Goal: Task Accomplishment & Management: Manage account settings

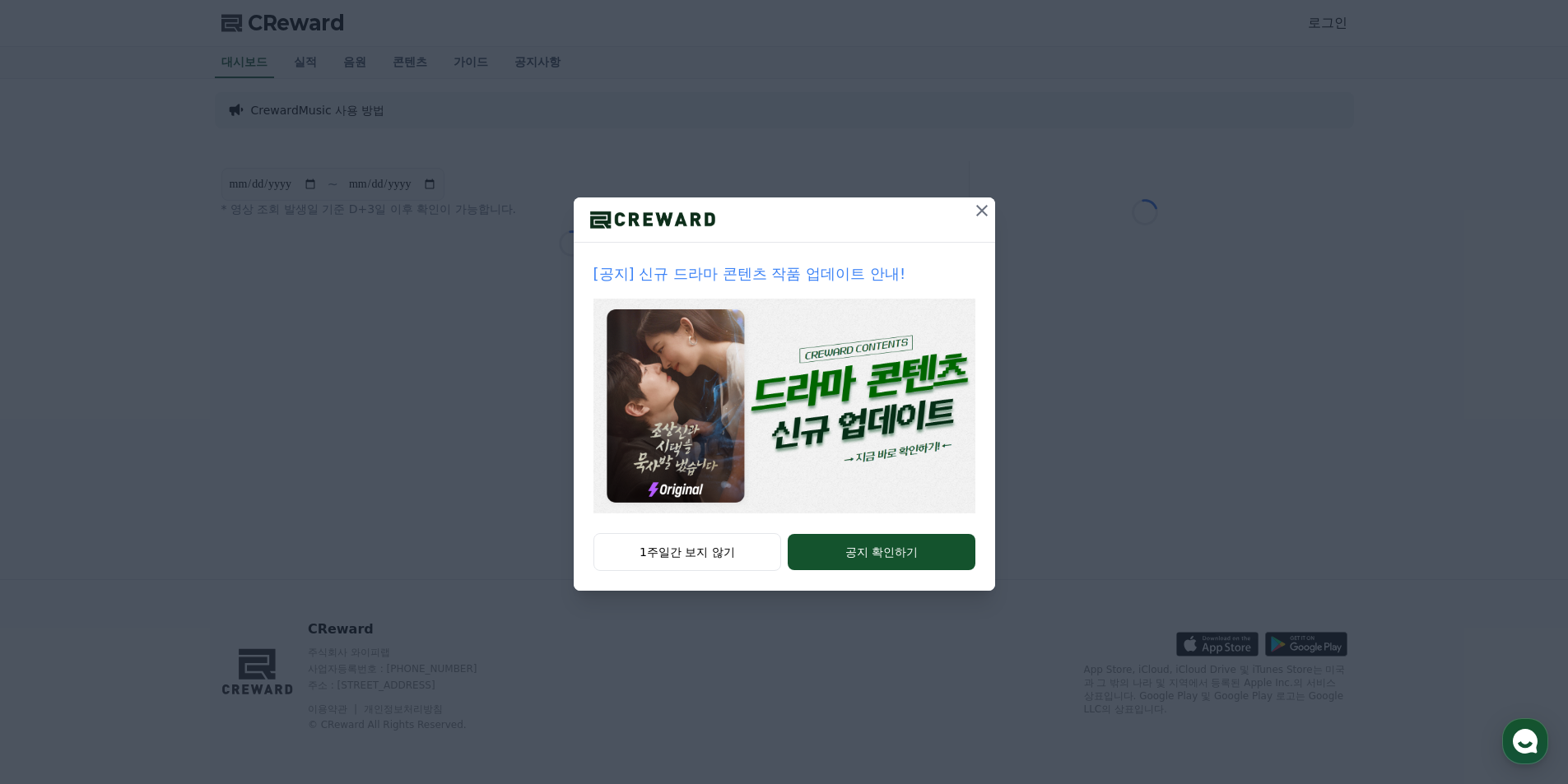
click at [981, 202] on icon at bounding box center [982, 211] width 20 height 20
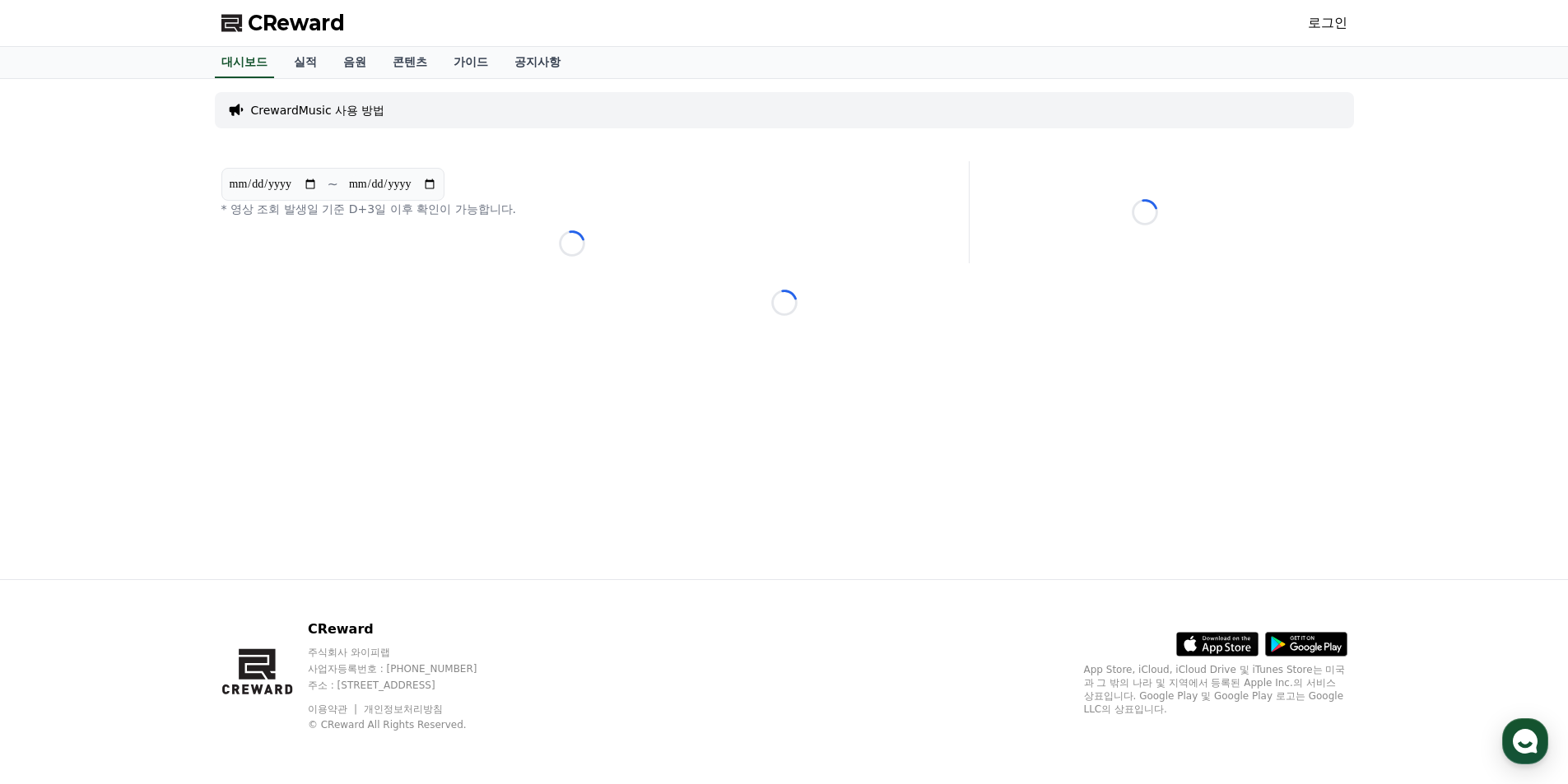
click at [1330, 23] on link "로그인" at bounding box center [1328, 23] width 39 height 20
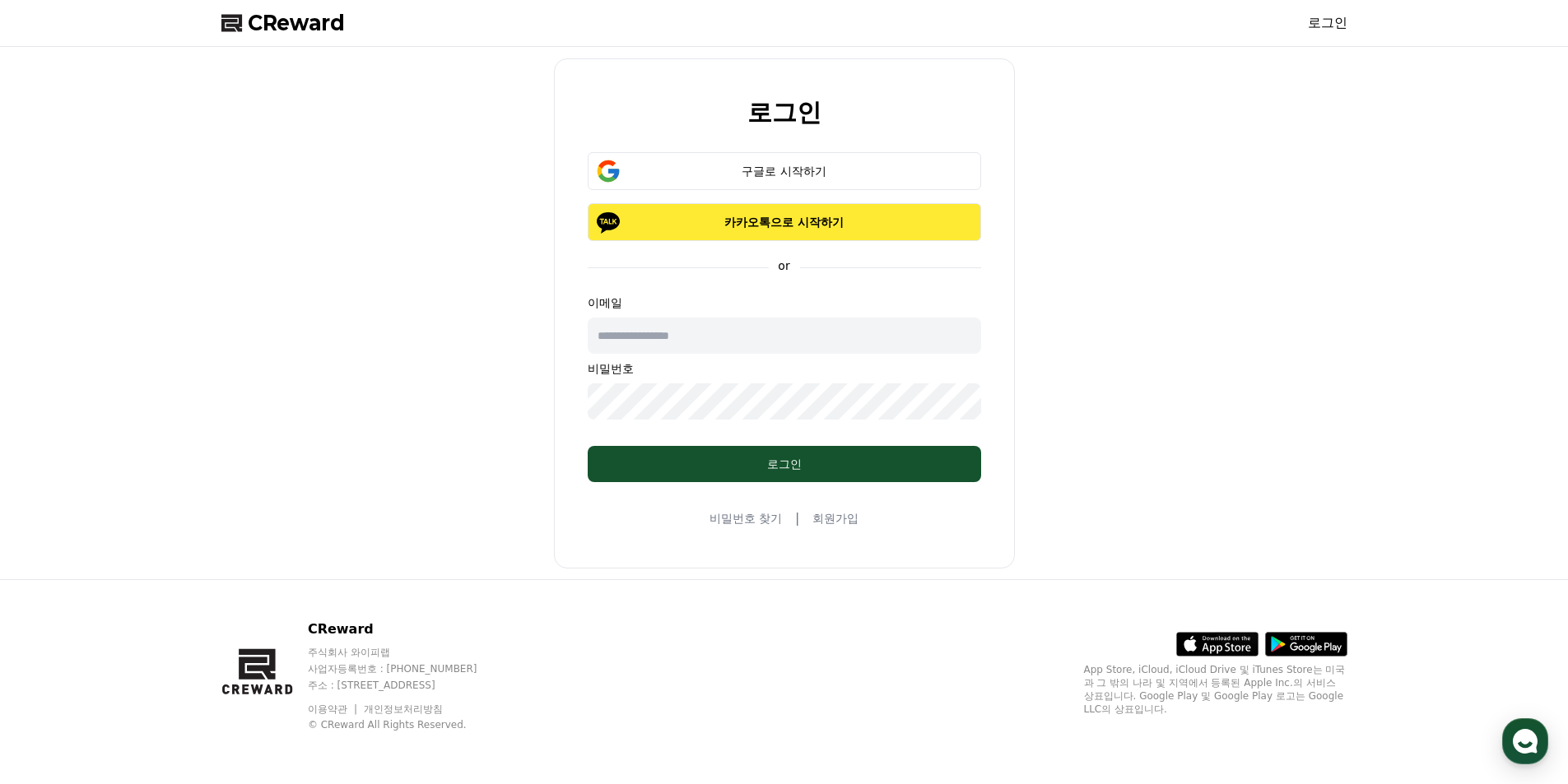
click at [852, 221] on p "카카오톡으로 시작하기" at bounding box center [784, 221] width 345 height 17
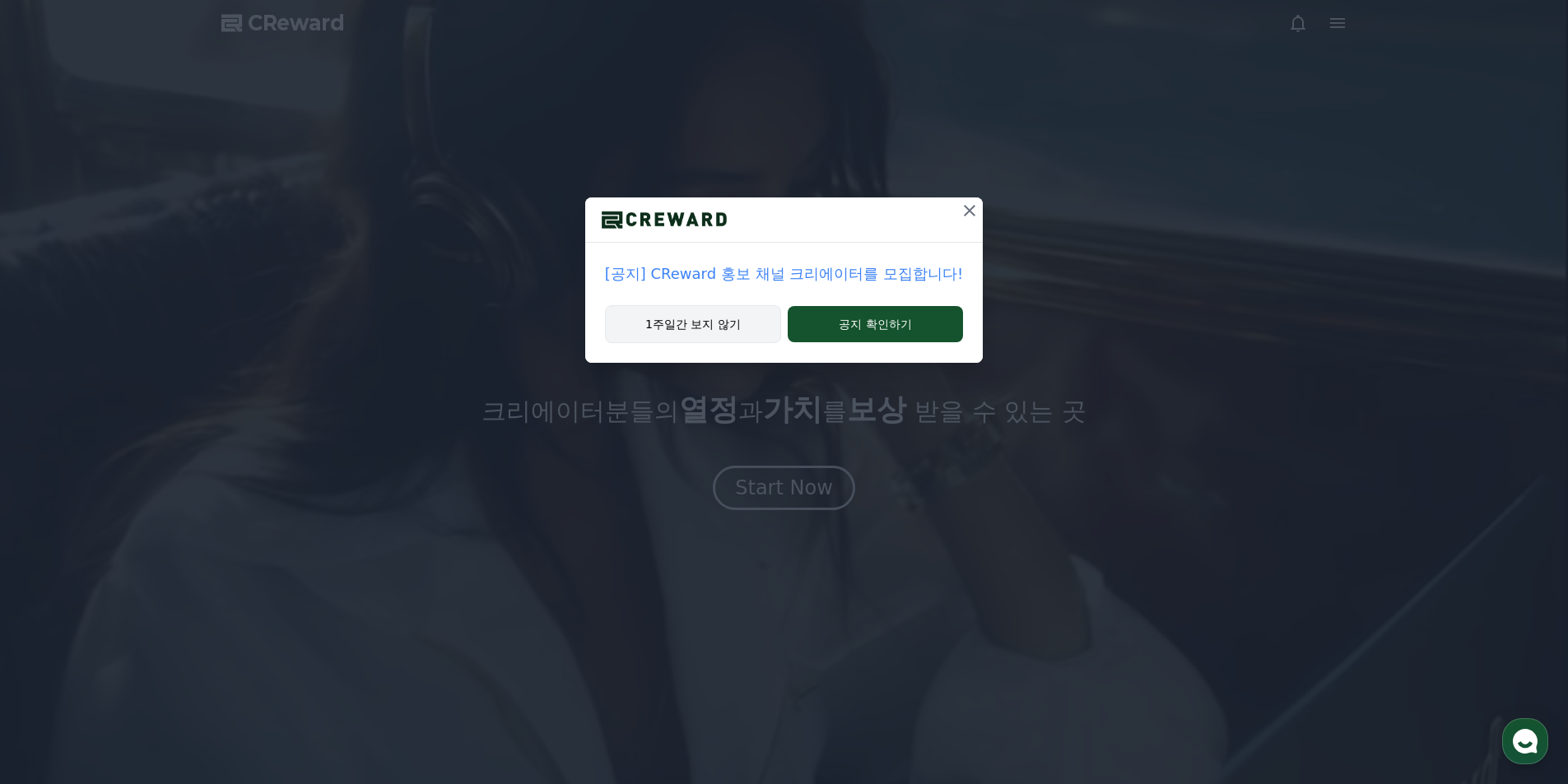
click at [730, 327] on button "1주일간 보지 않기" at bounding box center [693, 323] width 177 height 38
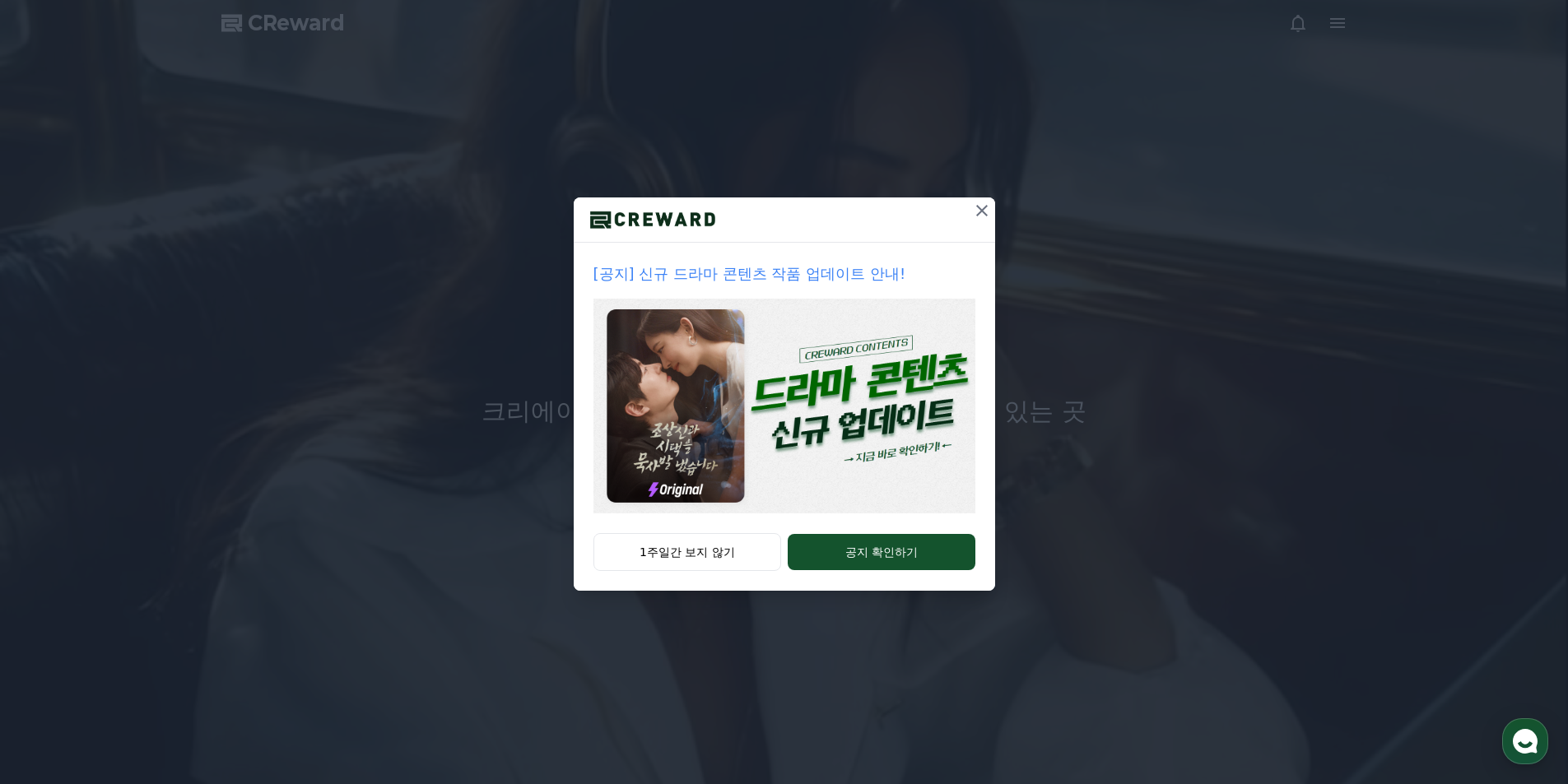
click at [720, 514] on img at bounding box center [784, 406] width 381 height 215
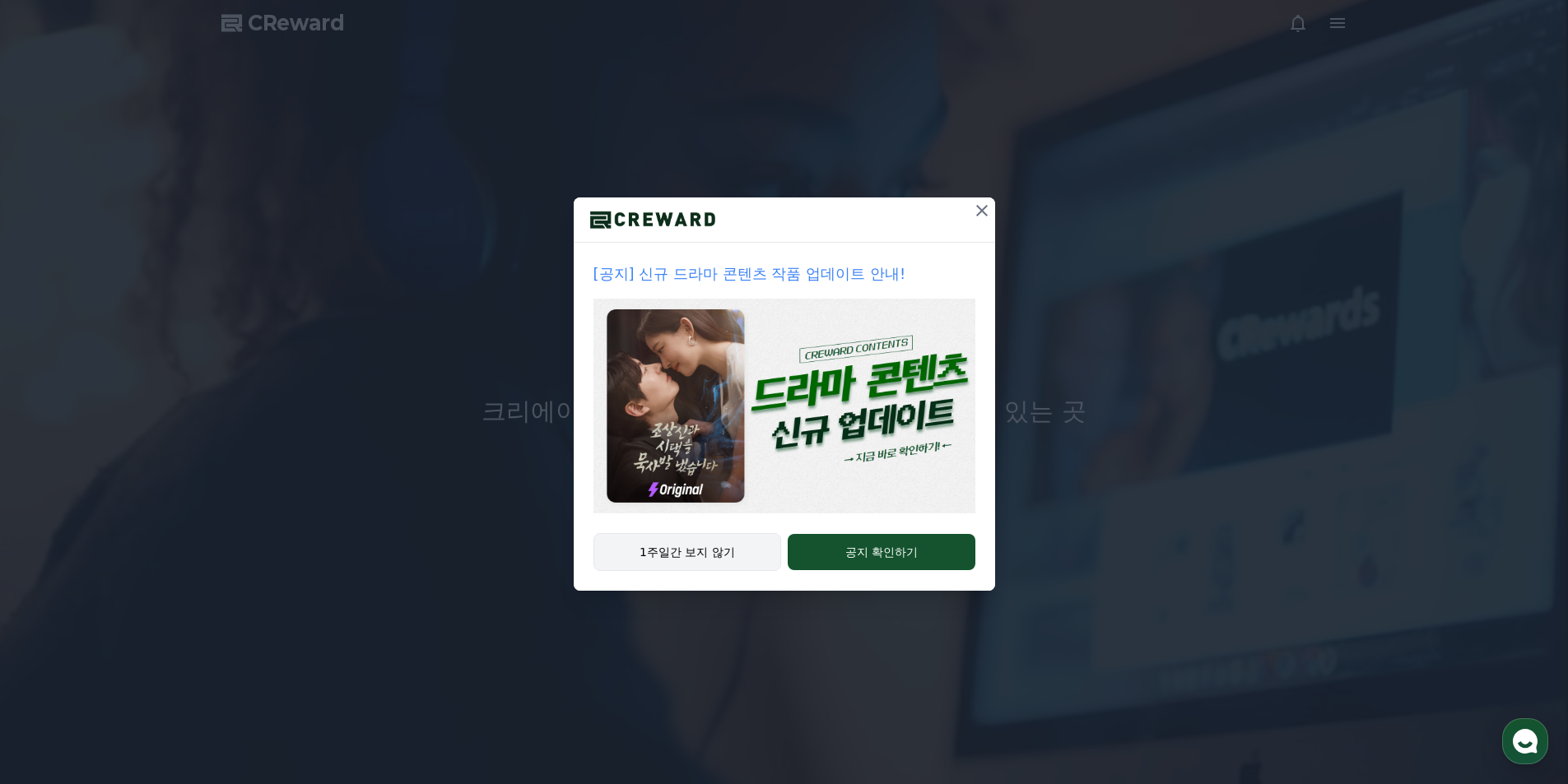
click at [714, 549] on button "1주일간 보지 않기" at bounding box center [687, 552] width 188 height 38
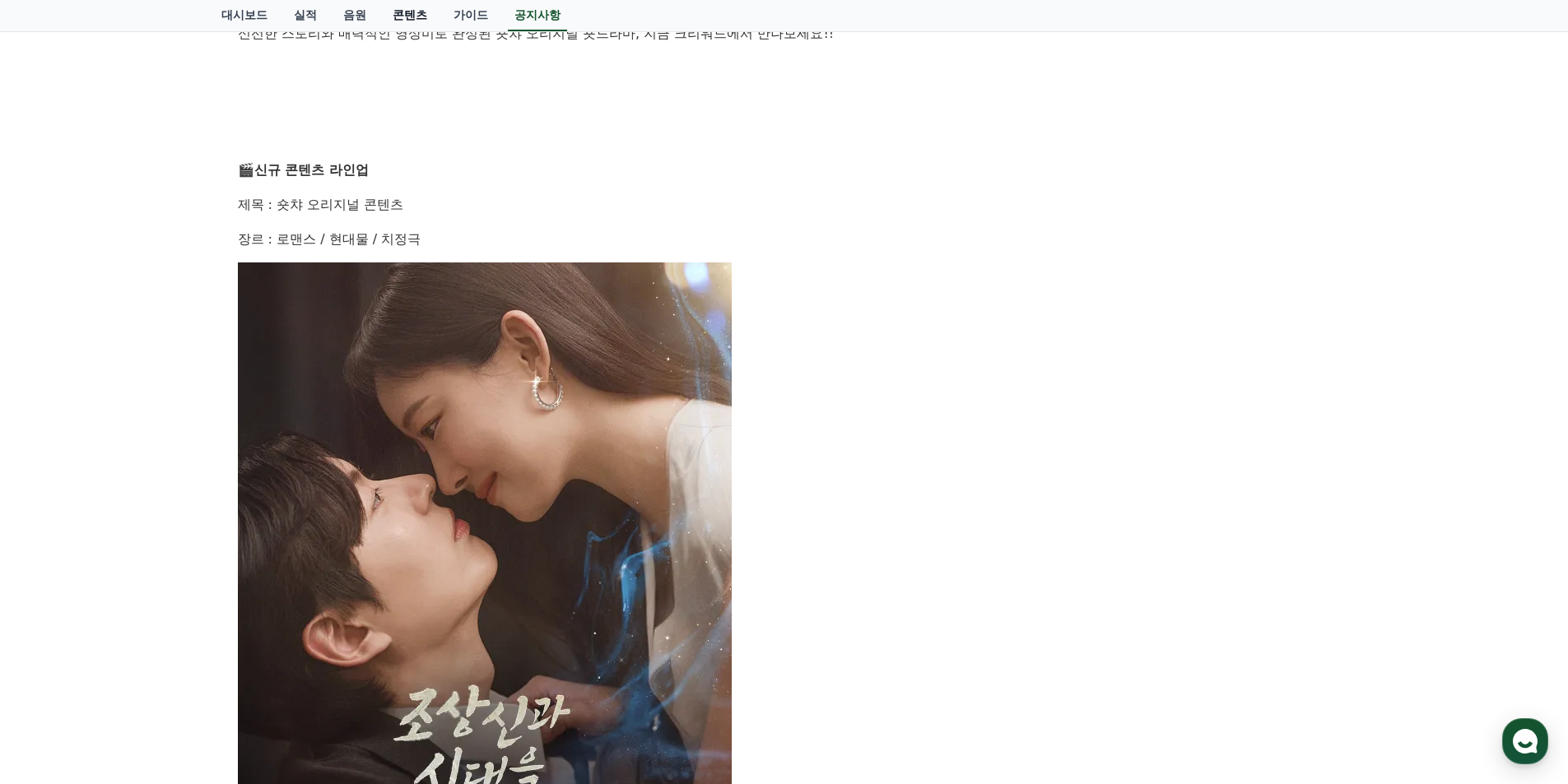
scroll to position [458, 0]
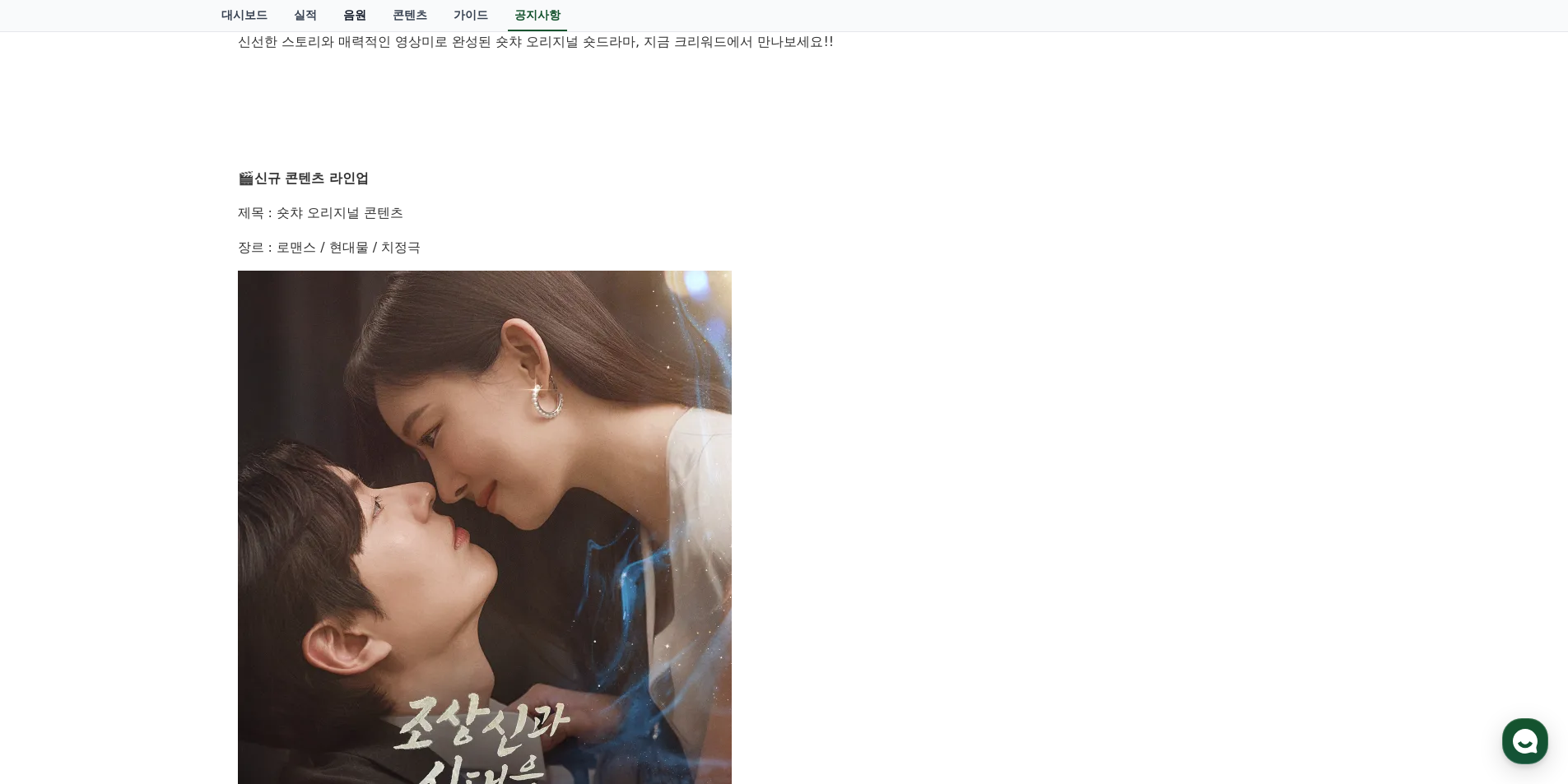
click at [354, 15] on link "음원" at bounding box center [355, 16] width 49 height 31
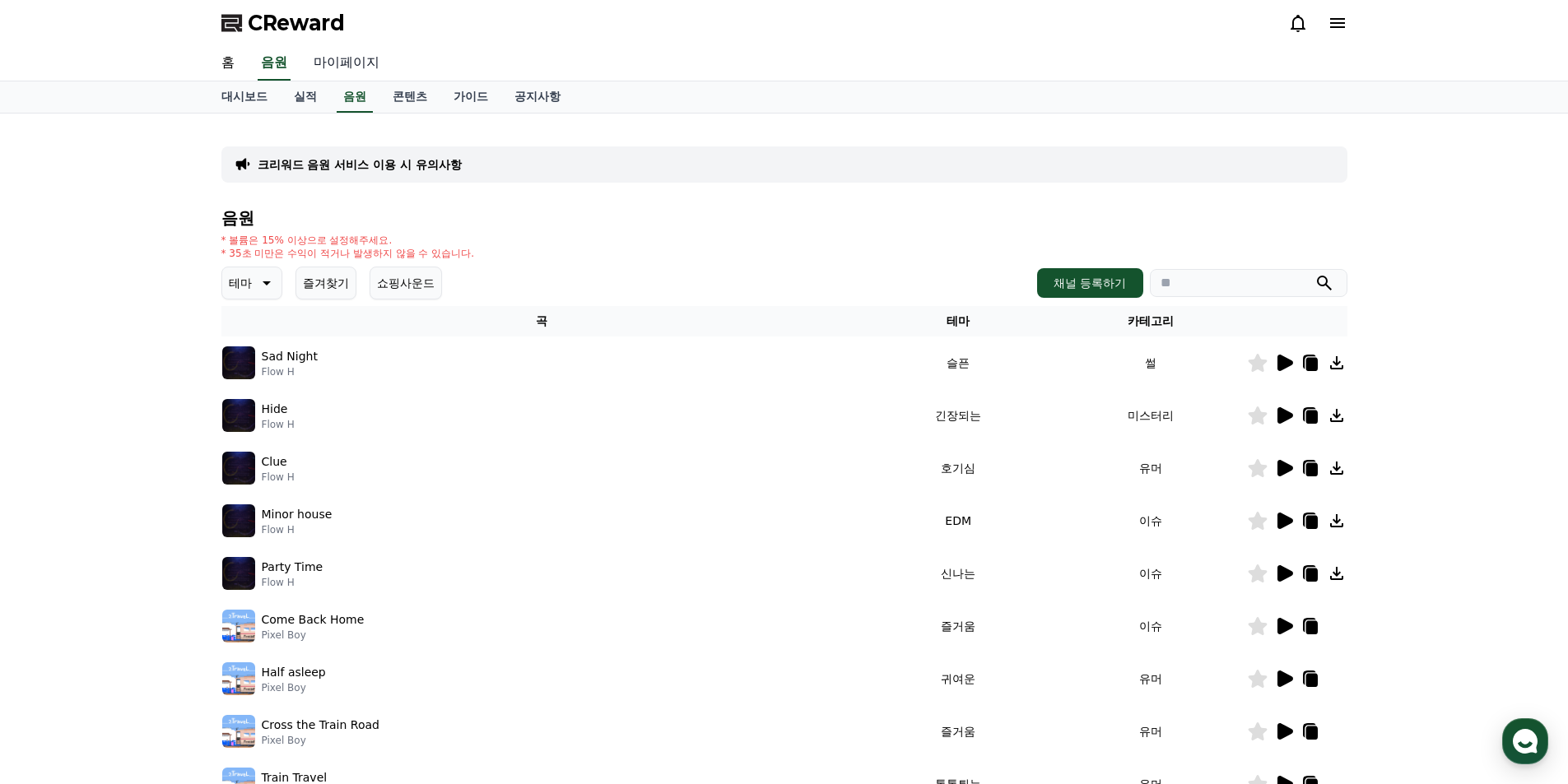
click at [342, 64] on link "마이페이지" at bounding box center [346, 63] width 92 height 34
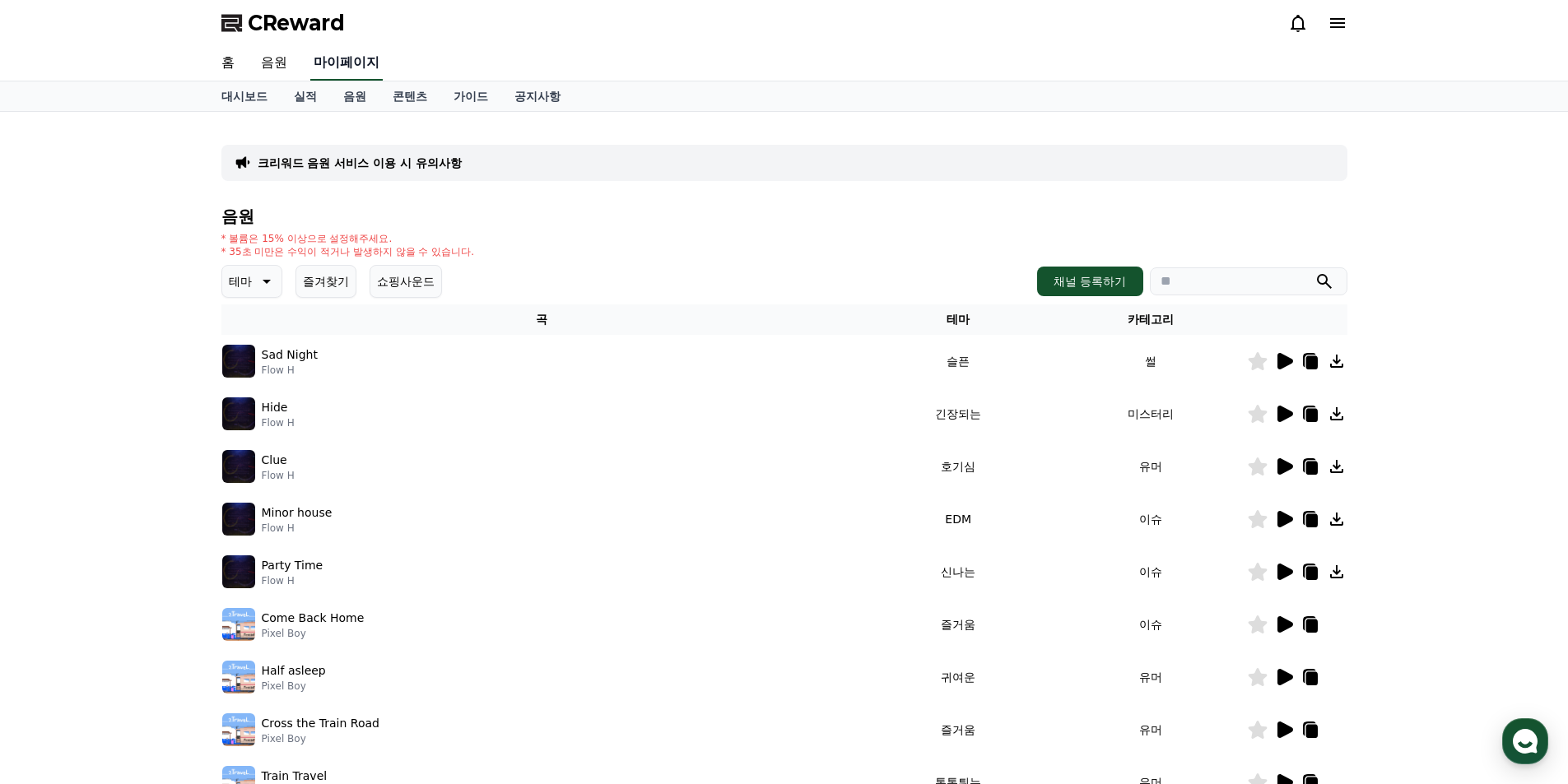
select select "**********"
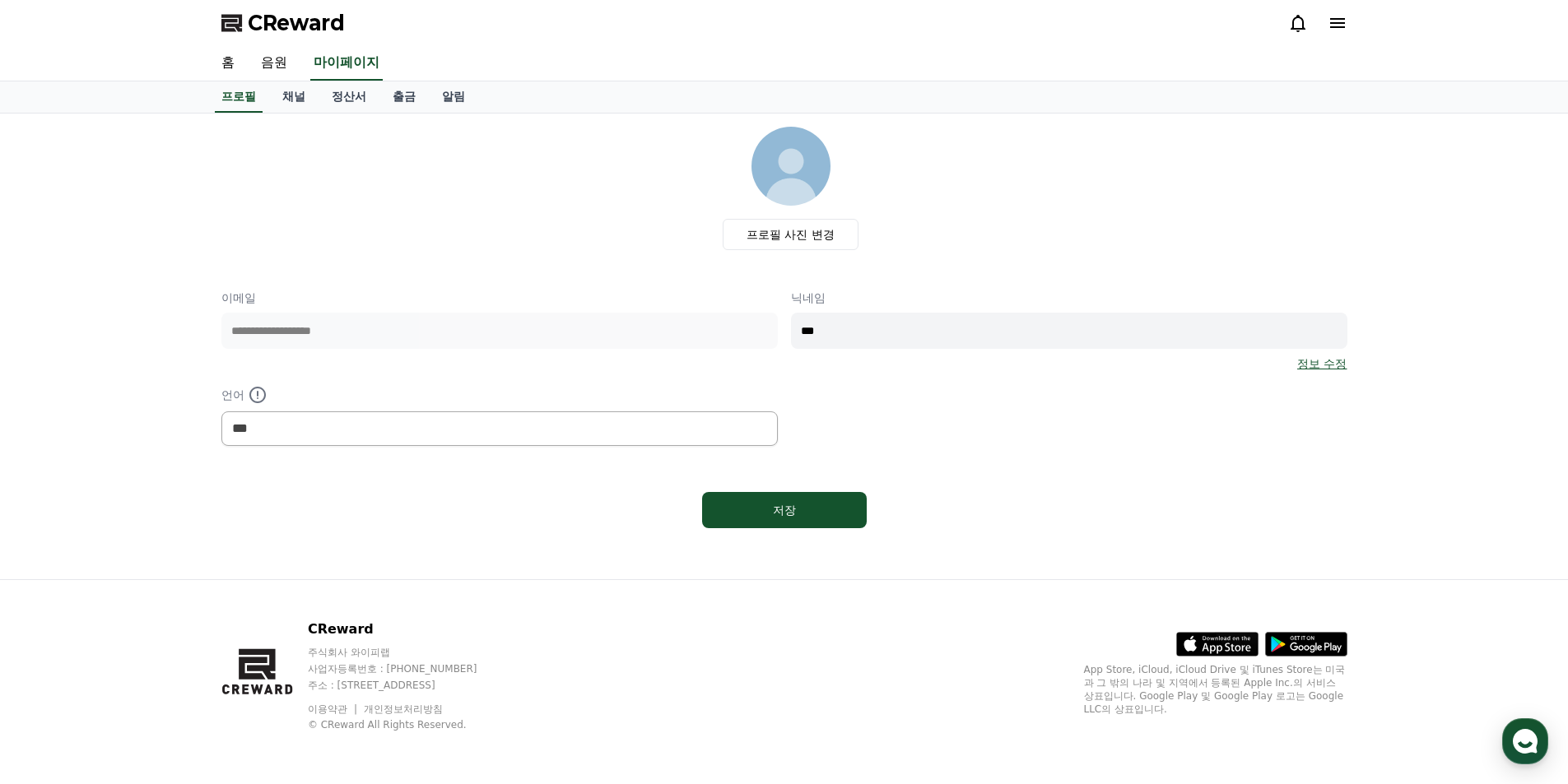
click at [1313, 361] on link "정보 수정" at bounding box center [1322, 364] width 49 height 17
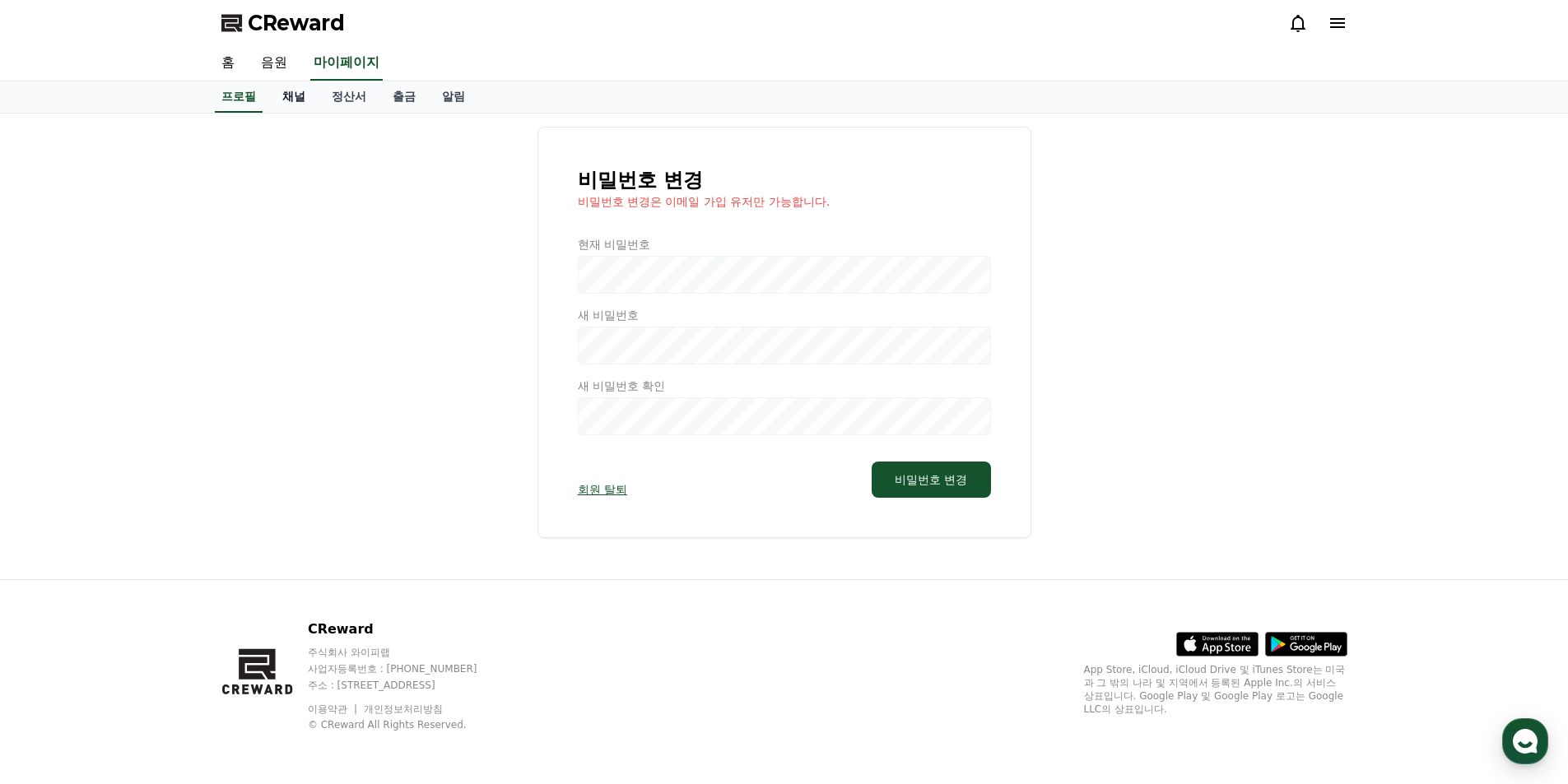
click at [287, 100] on link "채널" at bounding box center [293, 97] width 49 height 31
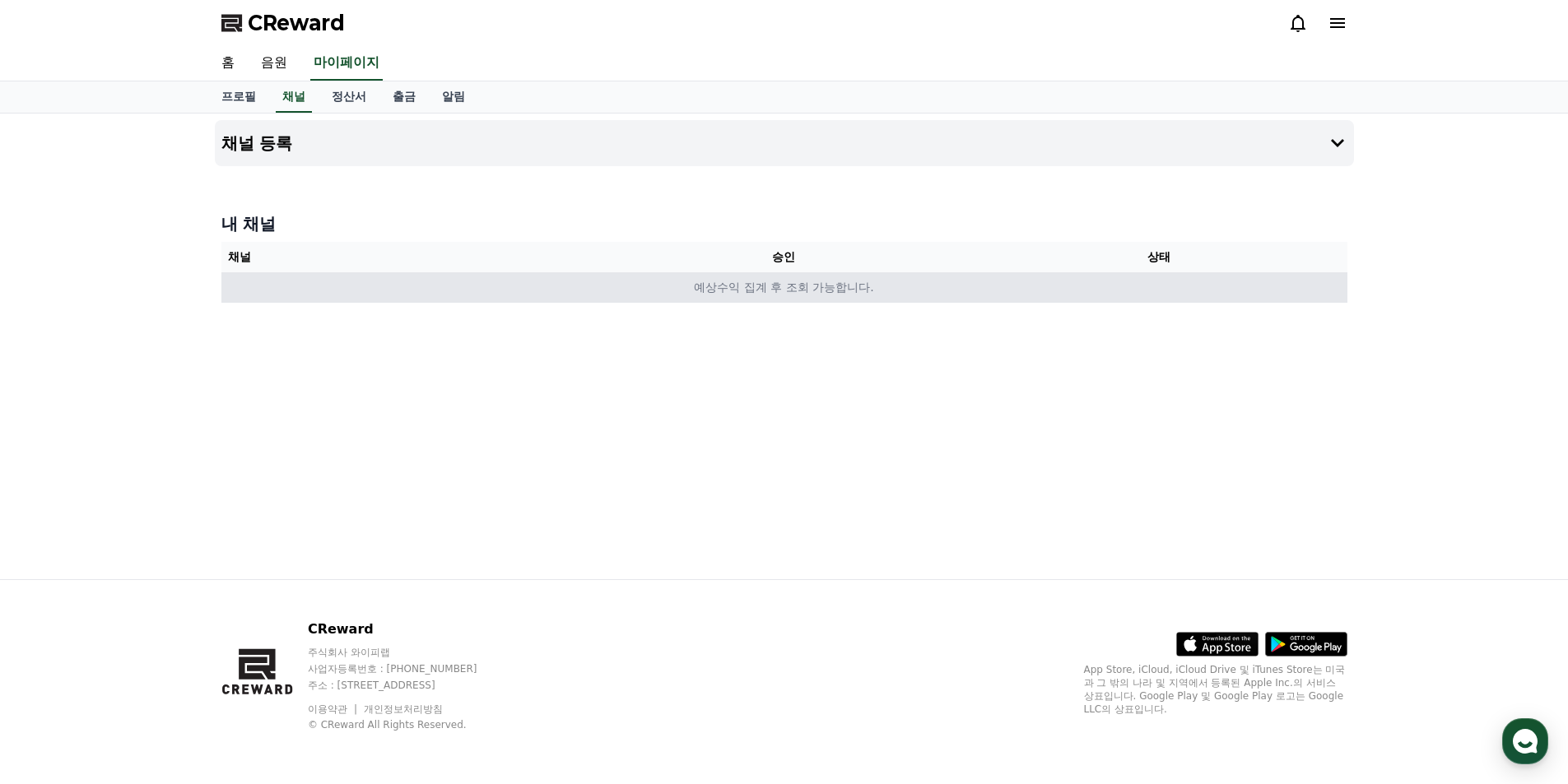
drag, startPoint x: 828, startPoint y: 277, endPoint x: 817, endPoint y: 286, distance: 14.2
click at [827, 278] on td "예상수익 집계 후 조회 가능합니다." at bounding box center [784, 287] width 1126 height 30
click at [1144, 276] on td "예상수익 집계 후 조회 가능합니다." at bounding box center [784, 287] width 1126 height 30
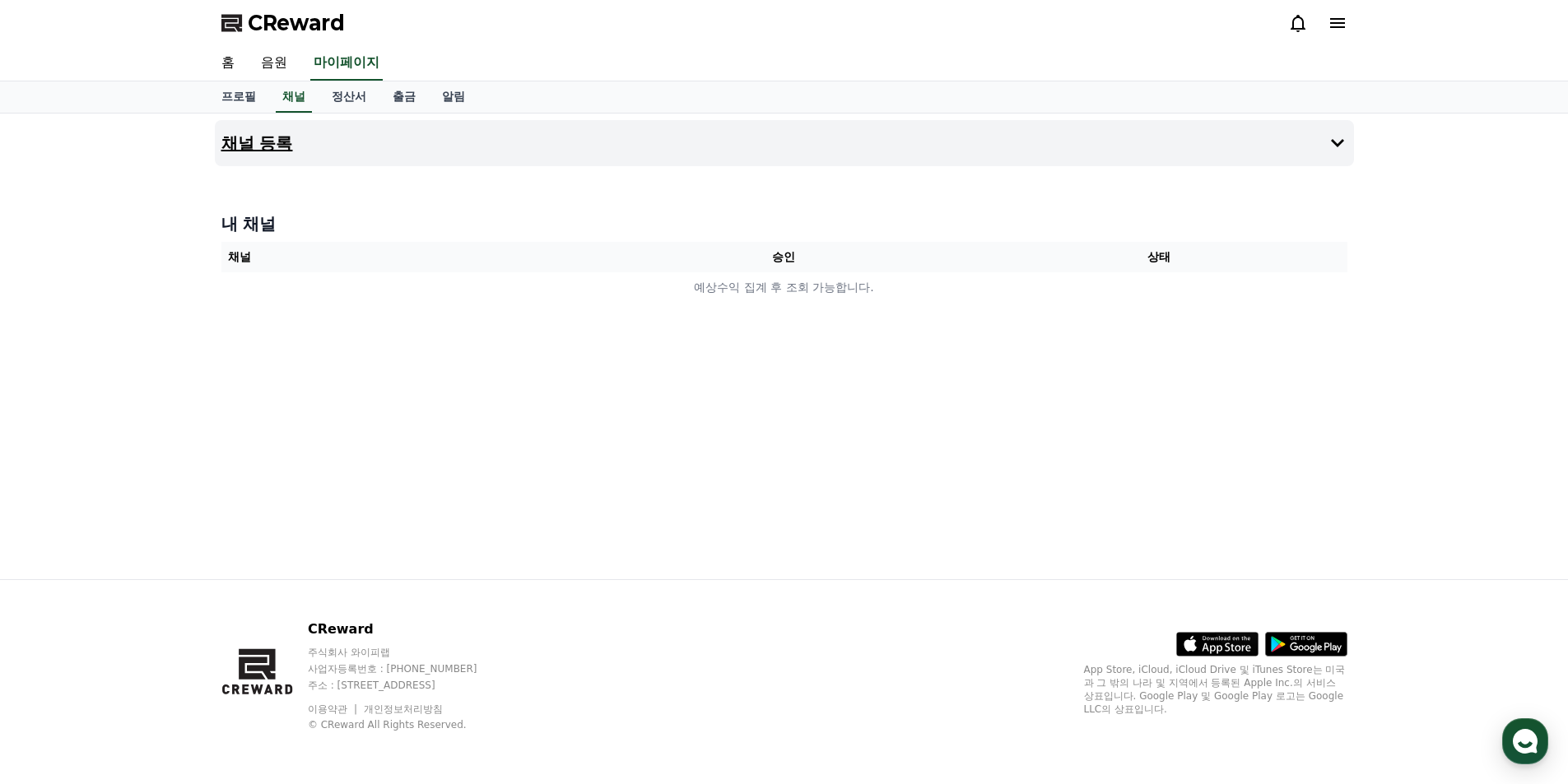
click at [365, 160] on button "채널 등록" at bounding box center [784, 143] width 1139 height 46
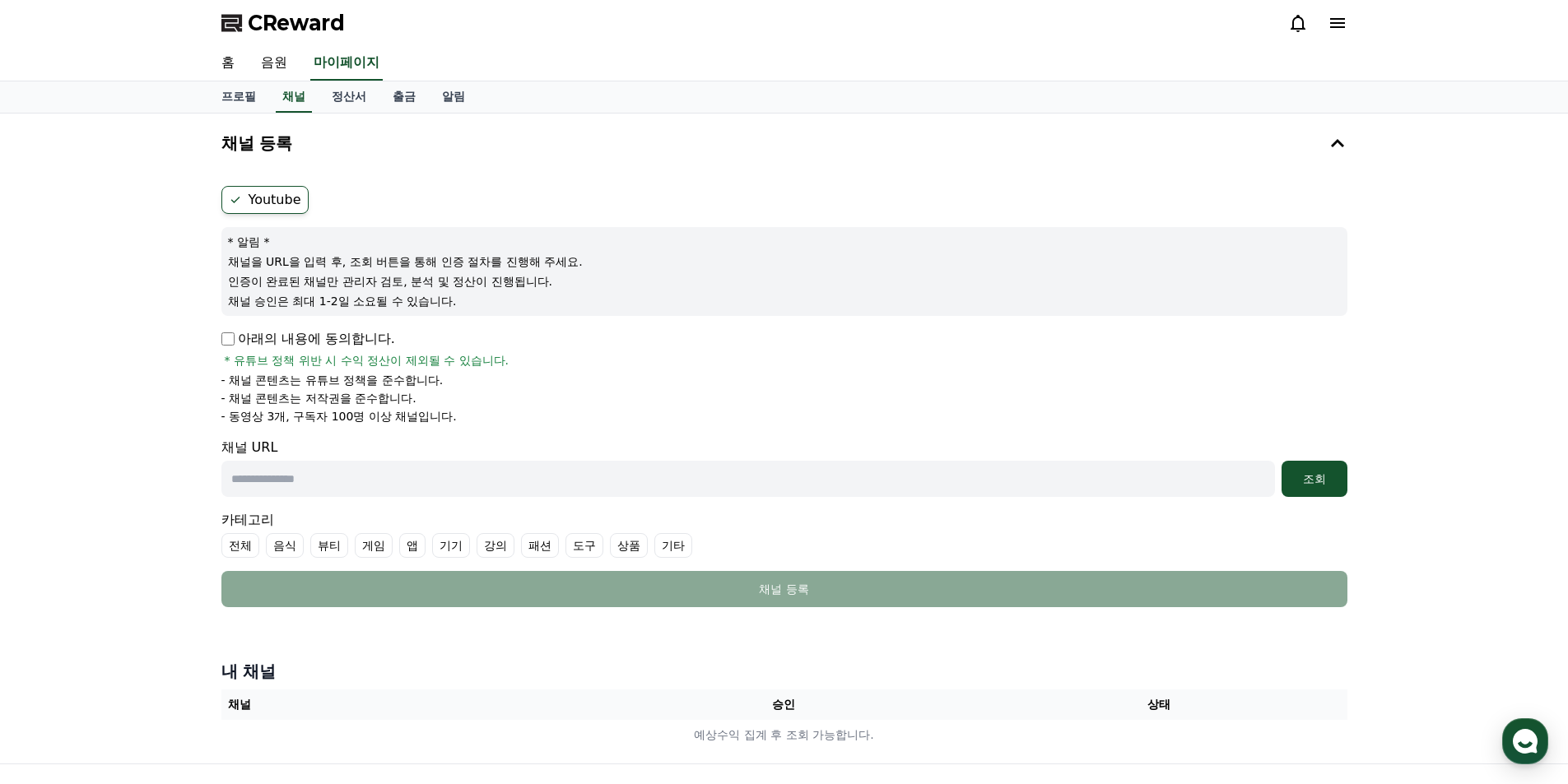
click at [273, 205] on label "Youtube" at bounding box center [265, 200] width 87 height 28
click at [219, 342] on div "Youtube * 알림 * 채널을 URL을 입력 후, 조회 버튼을 통해 인증 절차를 진행해 주세요. 인증이 완료된 채널만 관리자 검토, 분석 …" at bounding box center [784, 396] width 1139 height 434
click at [310, 486] on input "text" at bounding box center [748, 478] width 1053 height 36
paste input "**********"
type input "**********"
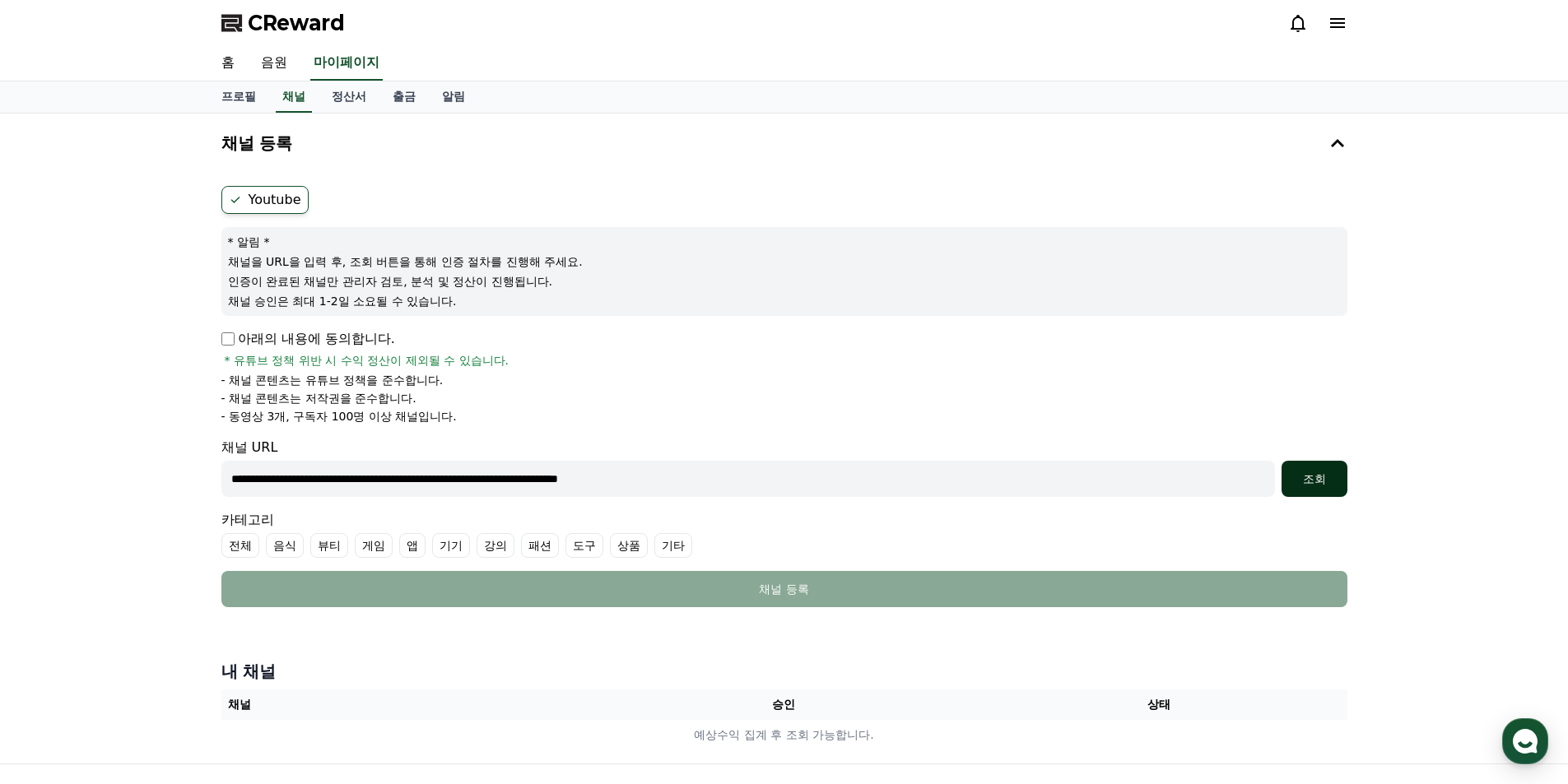
click at [1305, 476] on div "조회" at bounding box center [1314, 478] width 53 height 17
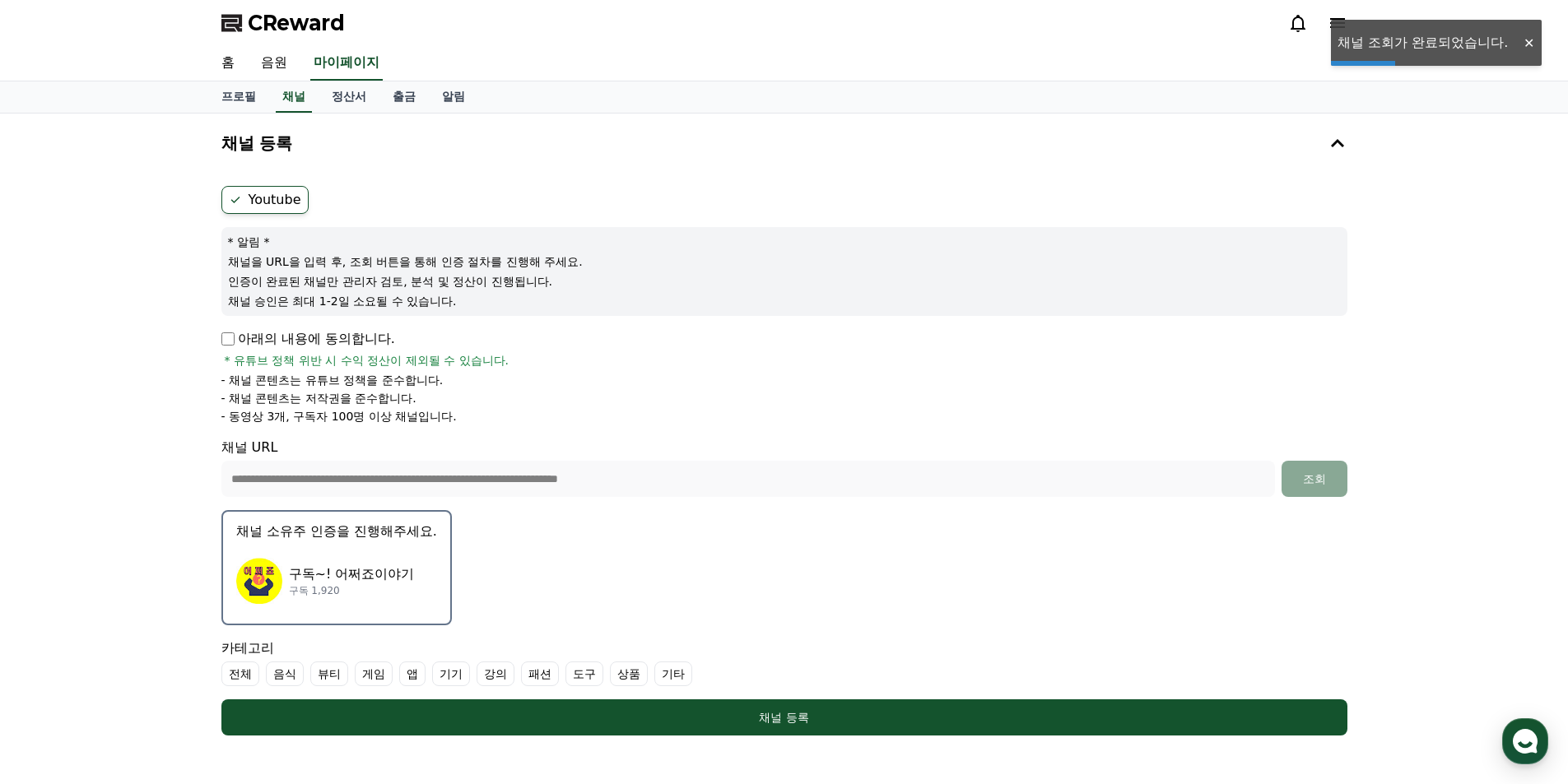
click at [335, 576] on p "구독~! 어쩌죠이야기" at bounding box center [352, 574] width 126 height 20
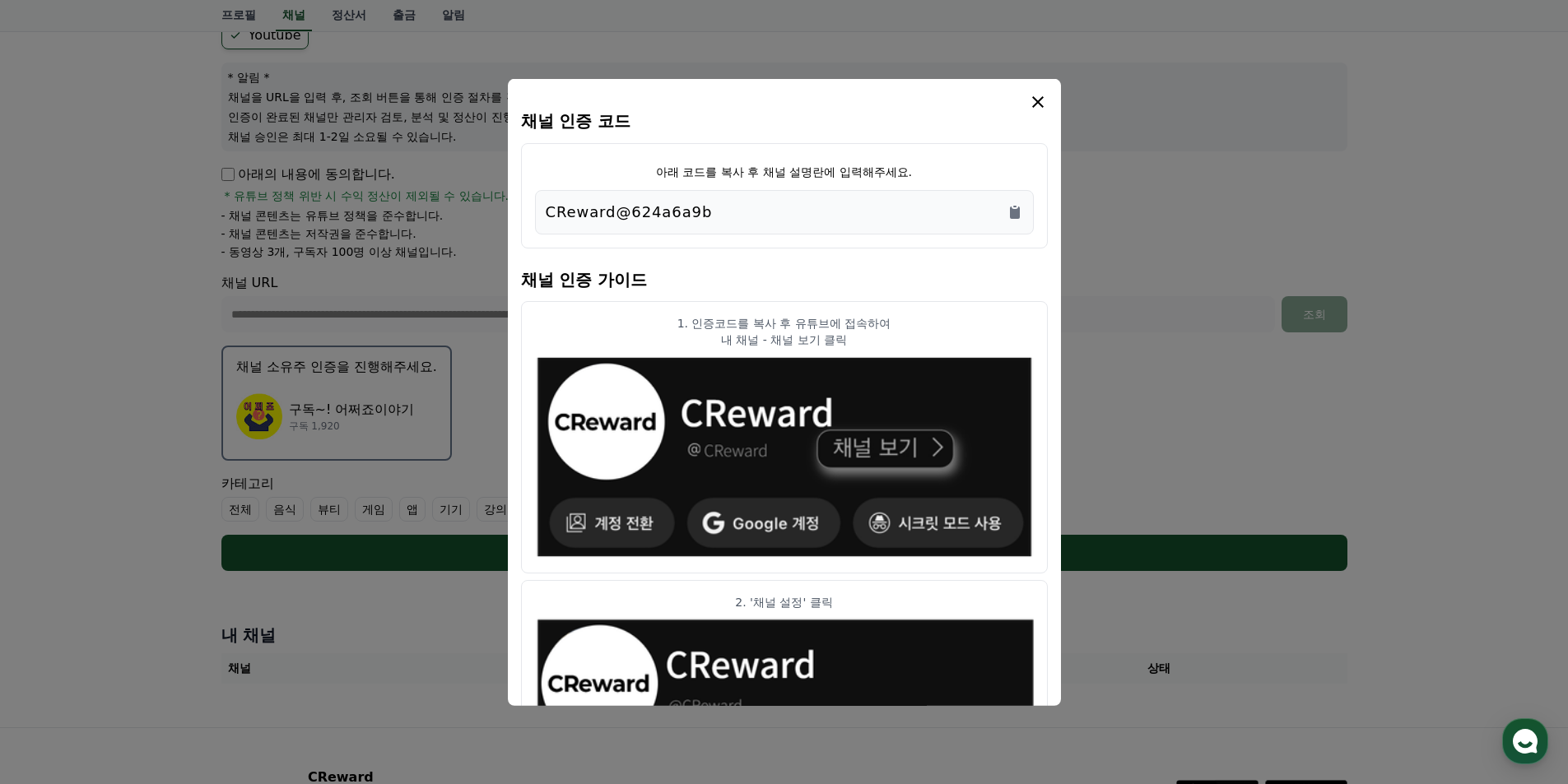
drag, startPoint x: 699, startPoint y: 209, endPoint x: 543, endPoint y: 216, distance: 156.2
click at [543, 216] on div "CReward@624a6a9b" at bounding box center [784, 211] width 499 height 44
copy p "CReward@624a6a9b"
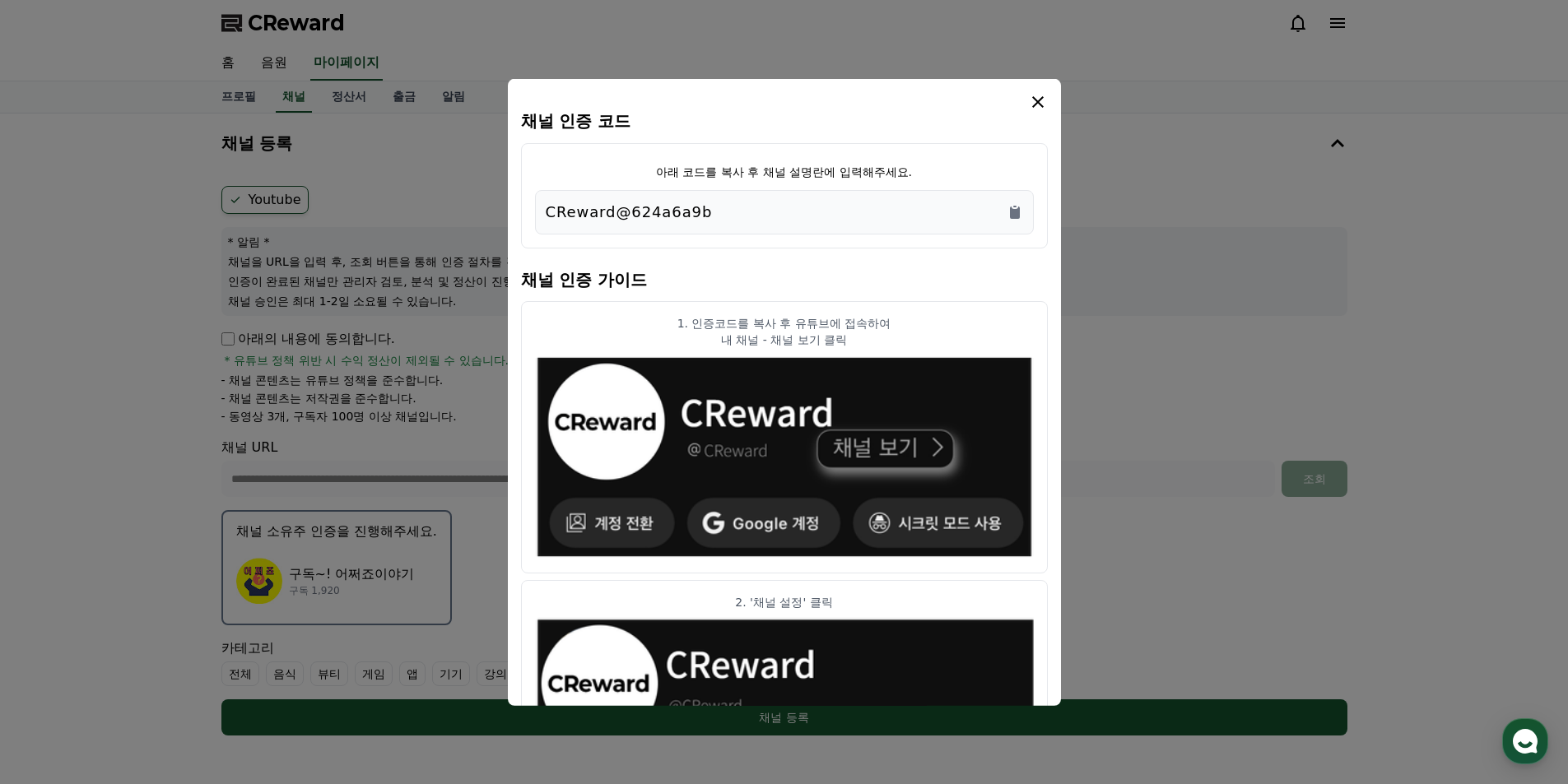
click at [1036, 105] on icon "modal" at bounding box center [1037, 101] width 20 height 20
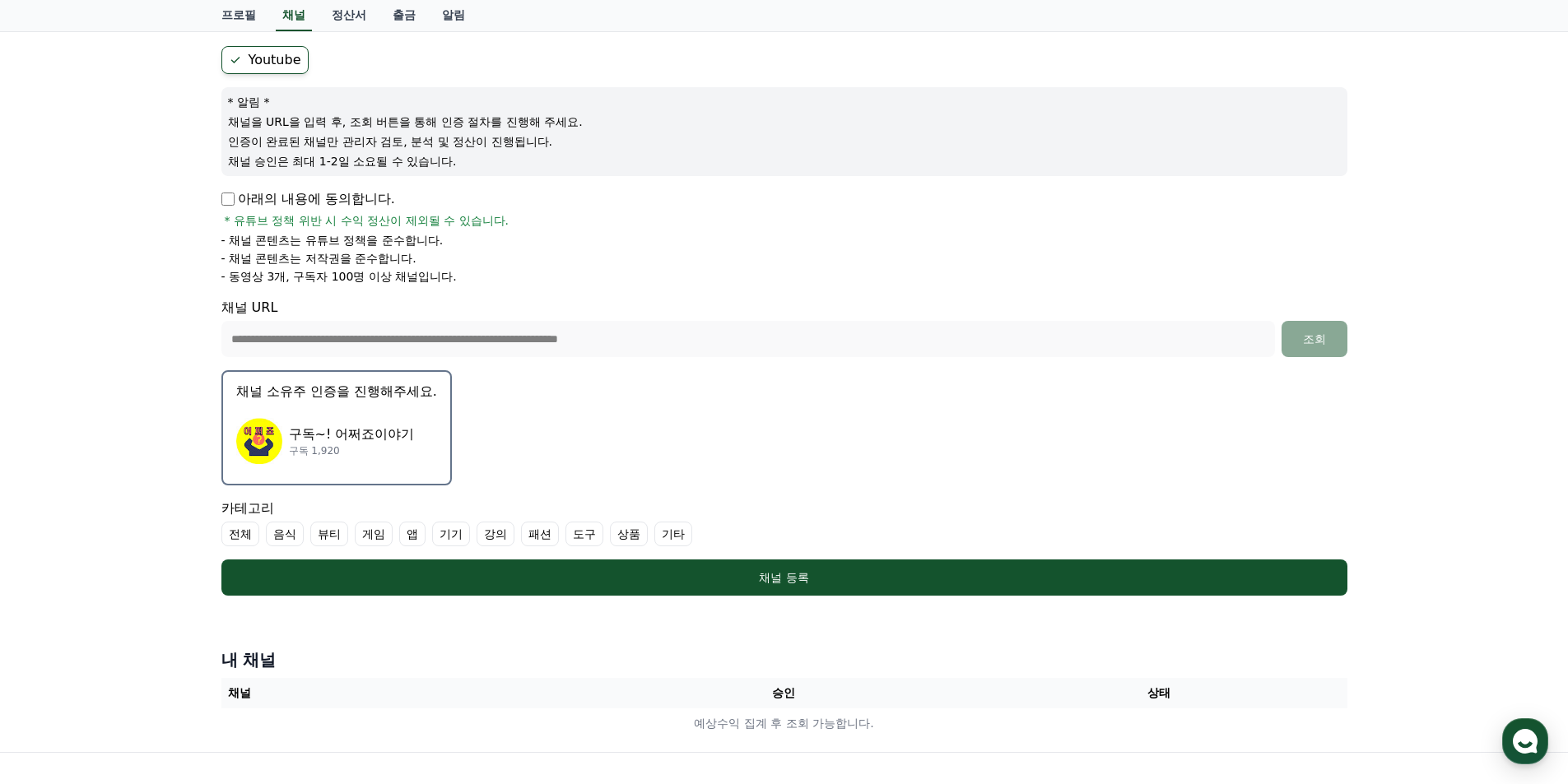
scroll to position [313, 0]
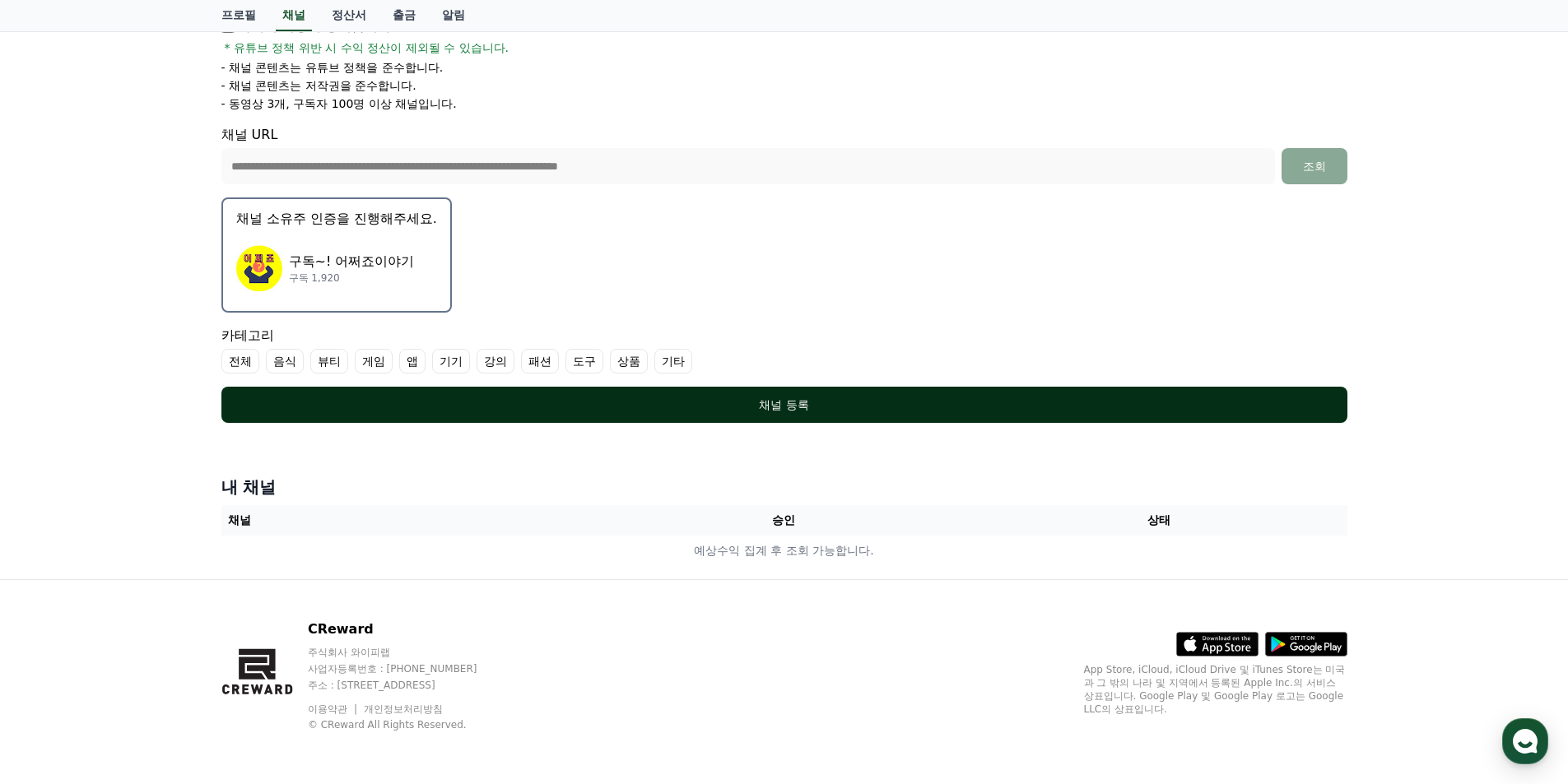
click at [831, 413] on button "채널 등록" at bounding box center [784, 404] width 1126 height 36
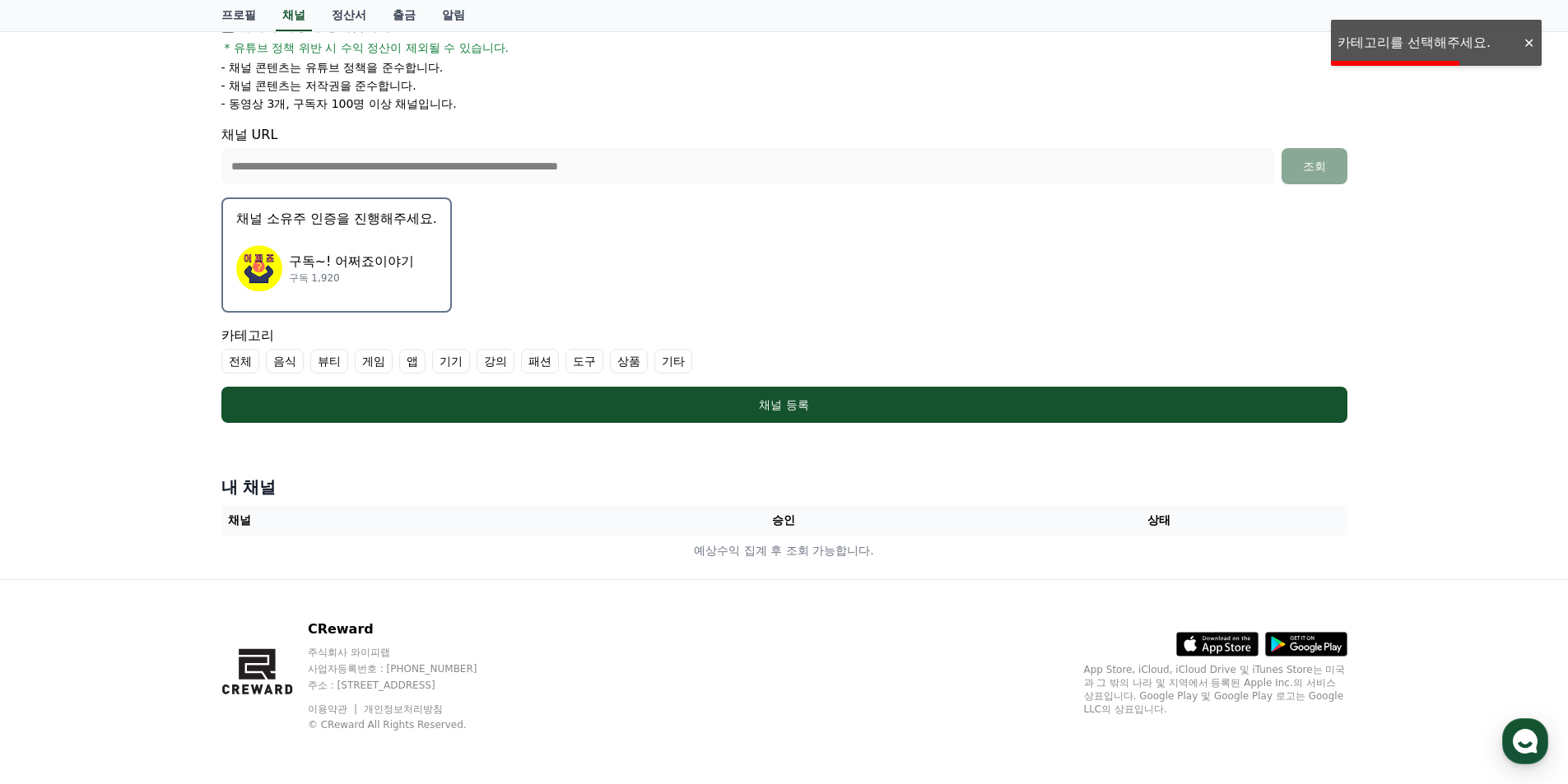
click at [228, 522] on th "채널" at bounding box center [409, 519] width 376 height 30
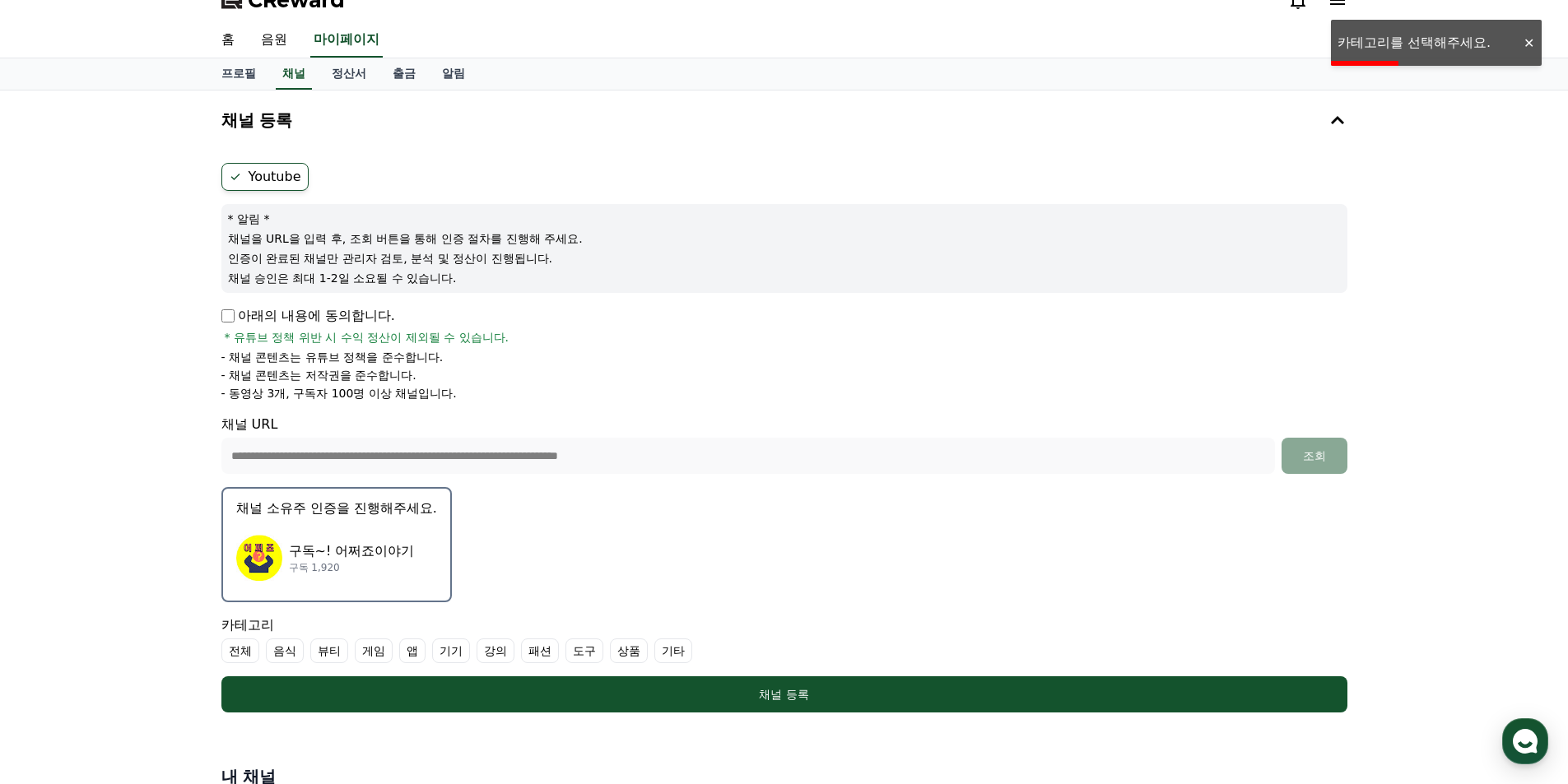
scroll to position [0, 0]
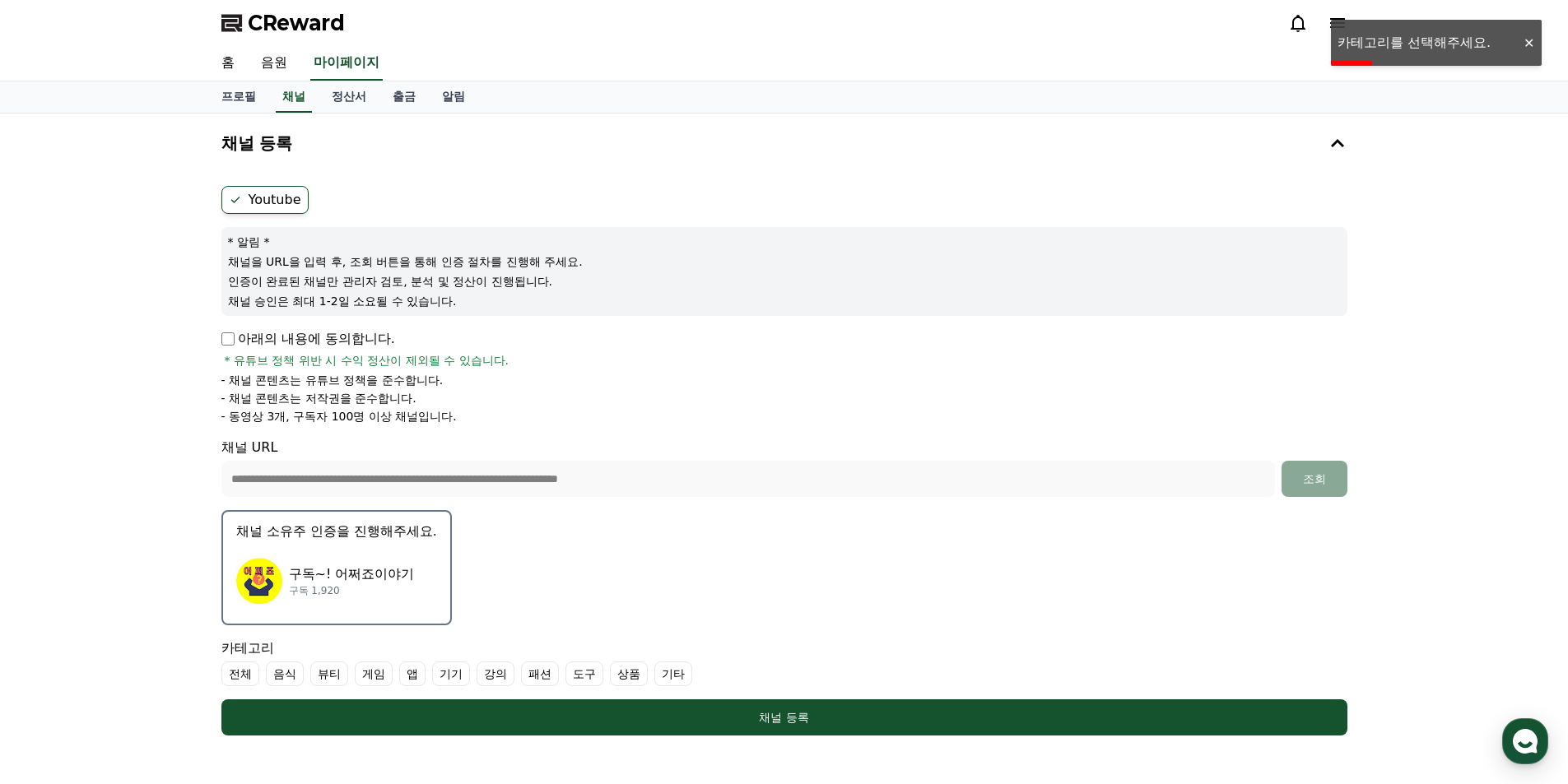
click at [269, 211] on label "Youtube" at bounding box center [265, 200] width 87 height 28
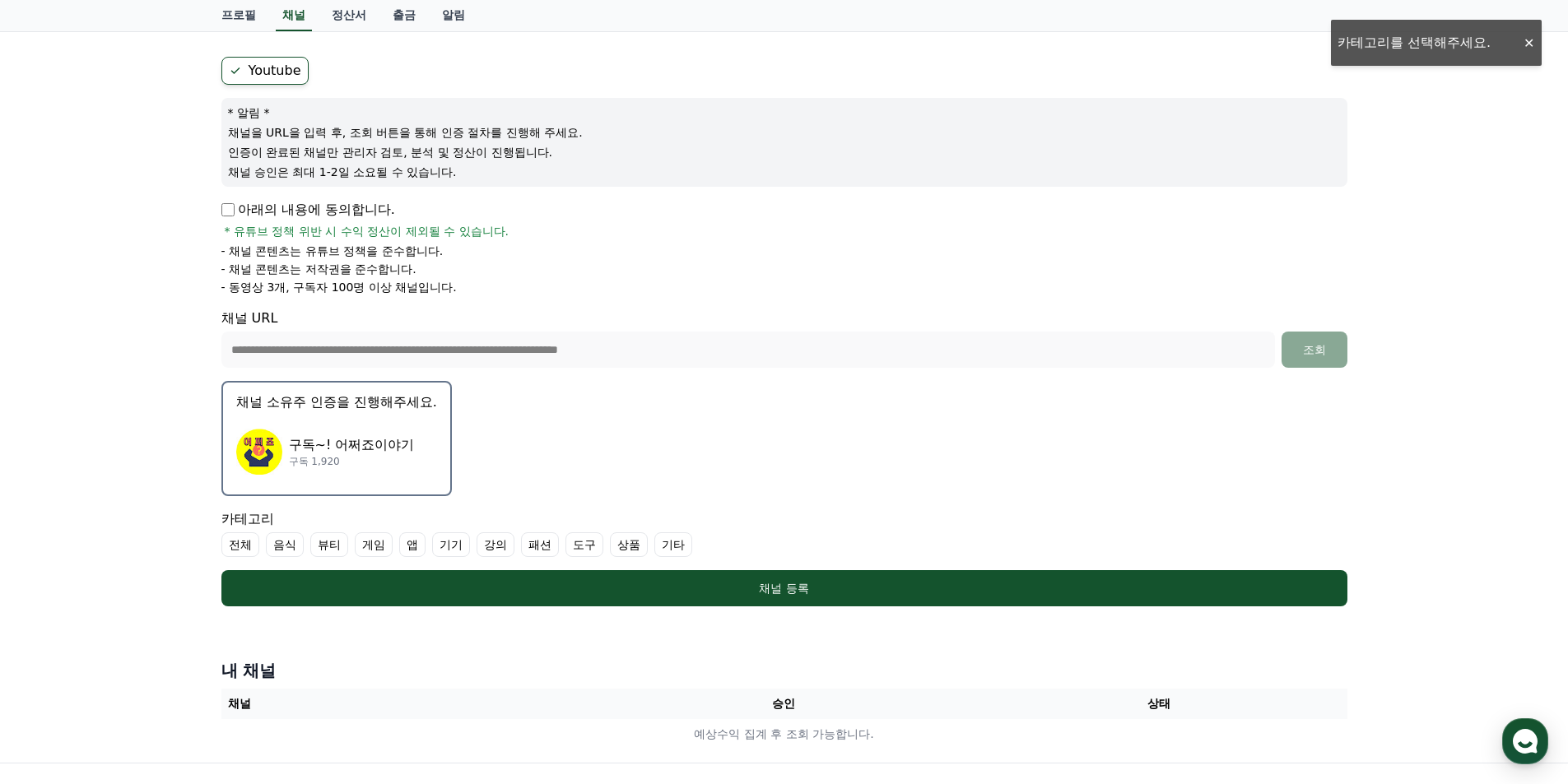
scroll to position [247, 0]
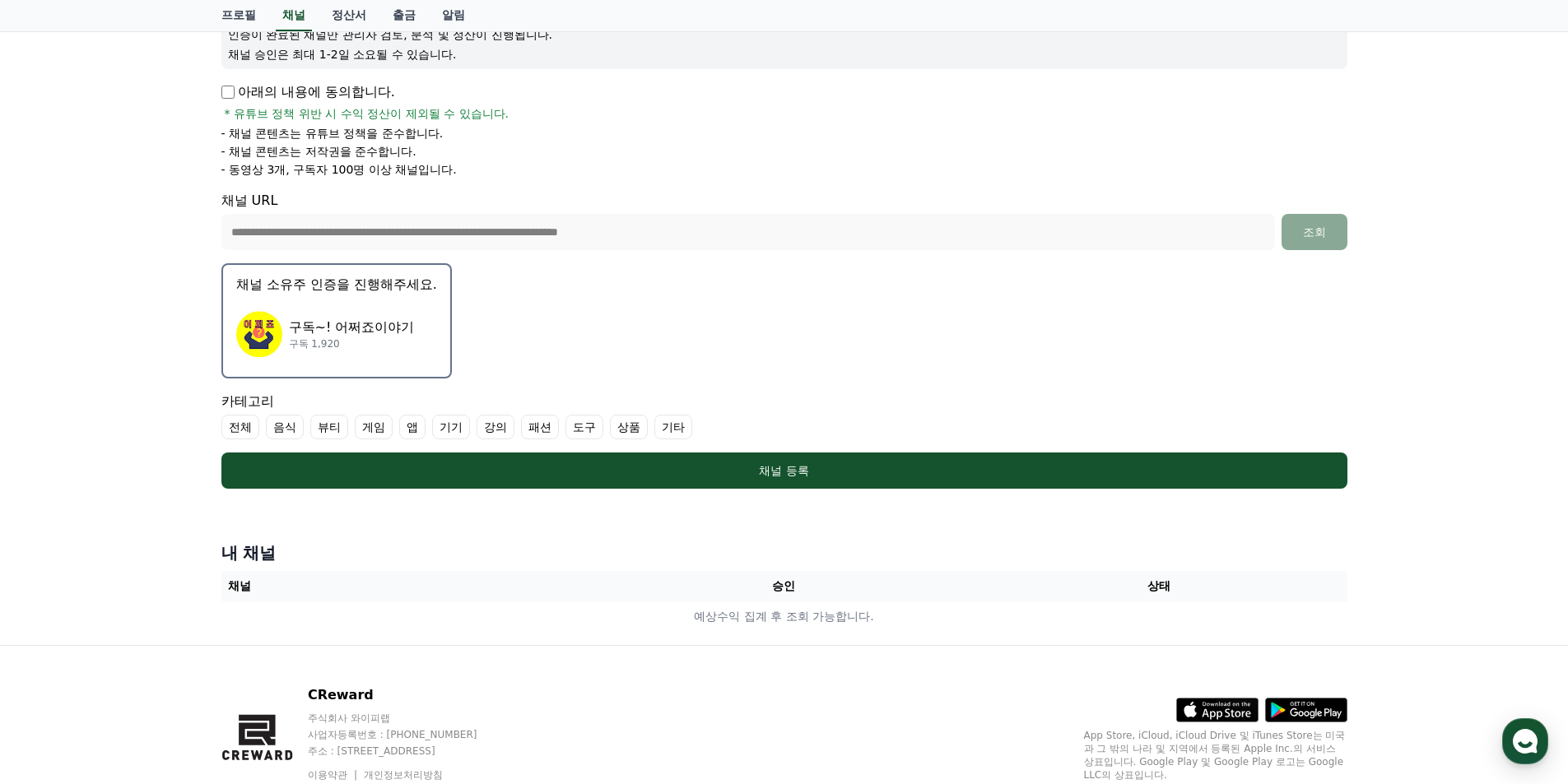
click at [685, 424] on label "기타" at bounding box center [673, 426] width 38 height 24
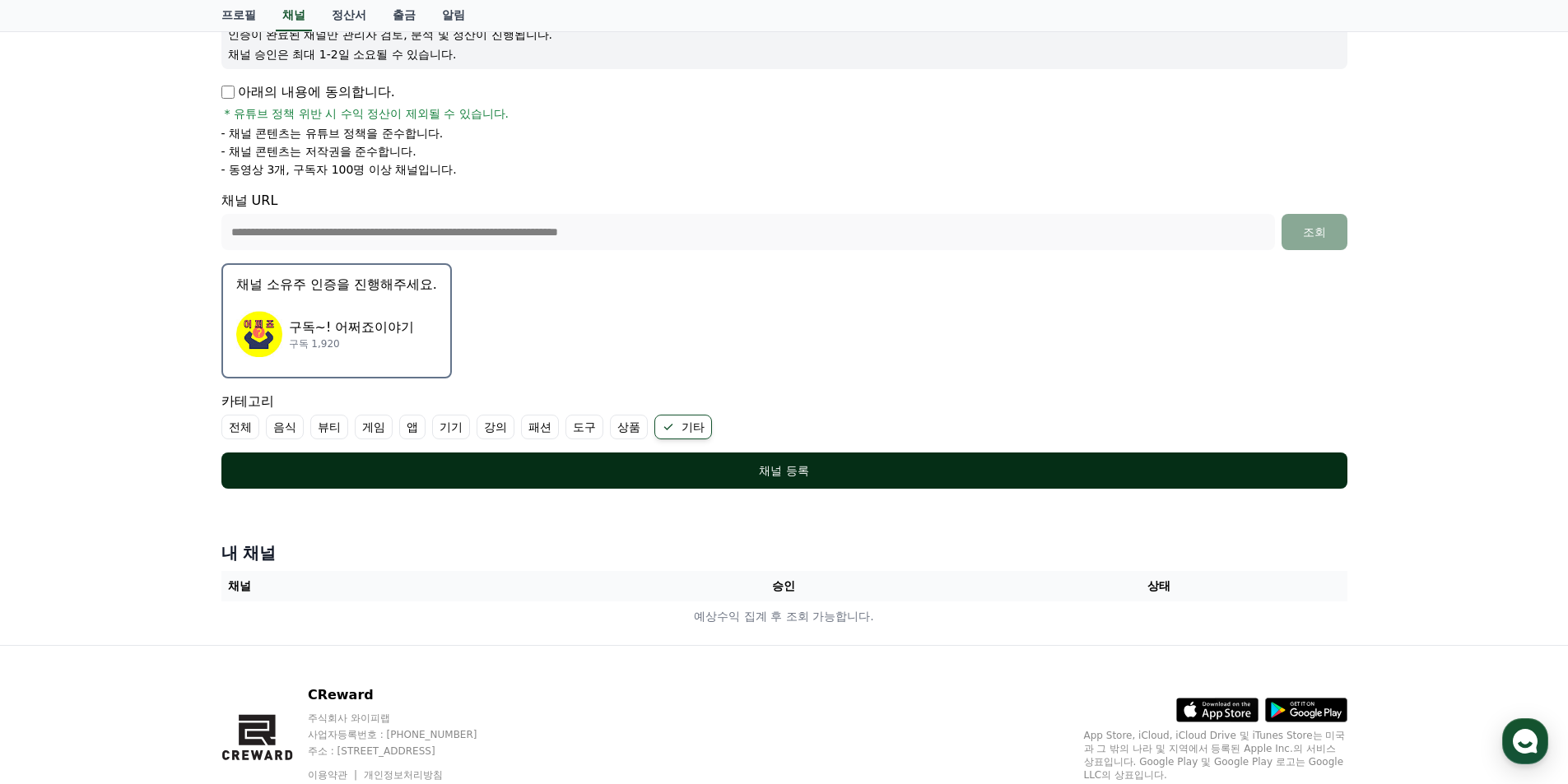
click at [692, 481] on button "채널 등록" at bounding box center [784, 470] width 1126 height 36
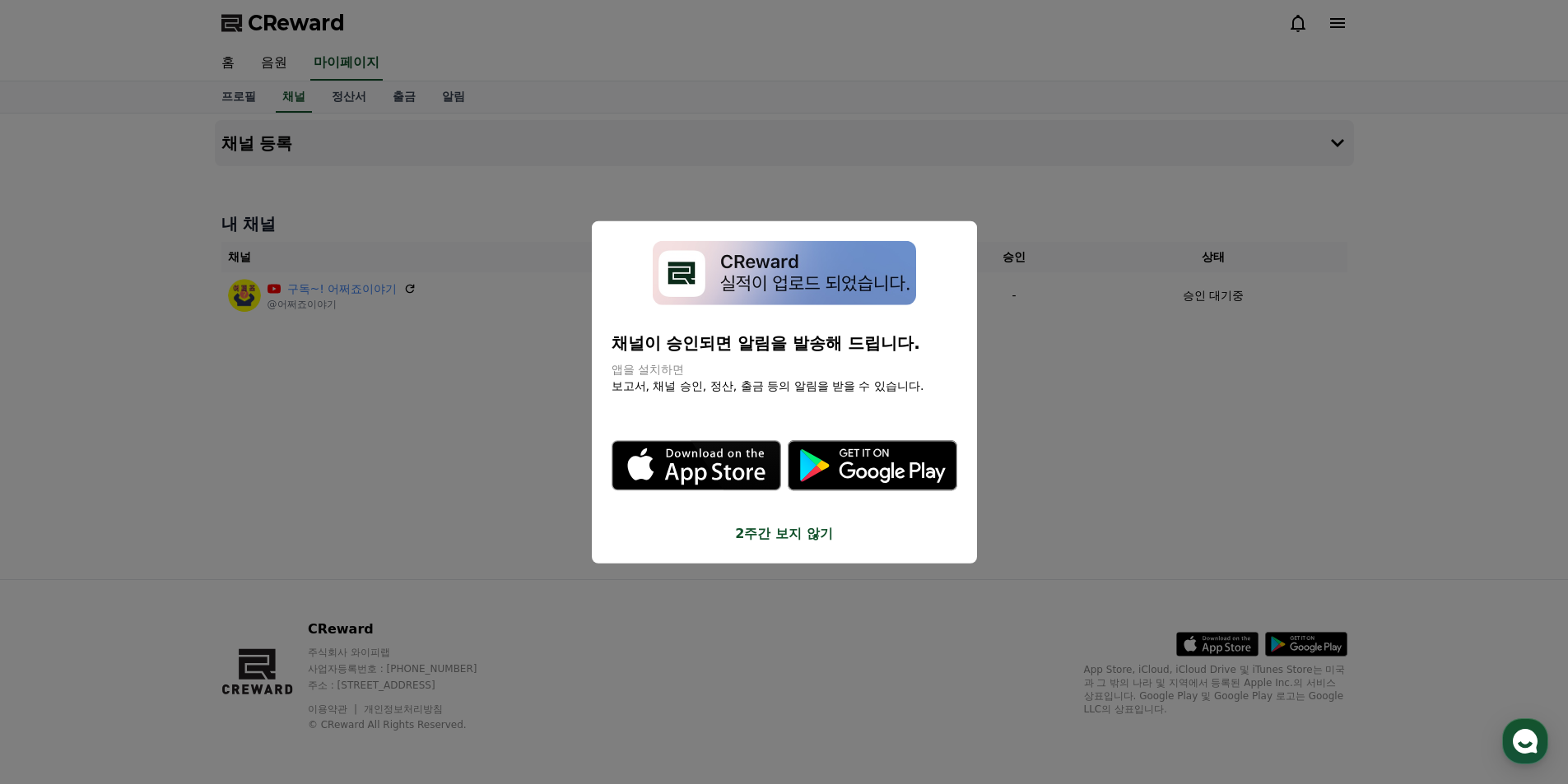
click at [794, 541] on button "2주간 보지 않기" at bounding box center [784, 534] width 345 height 20
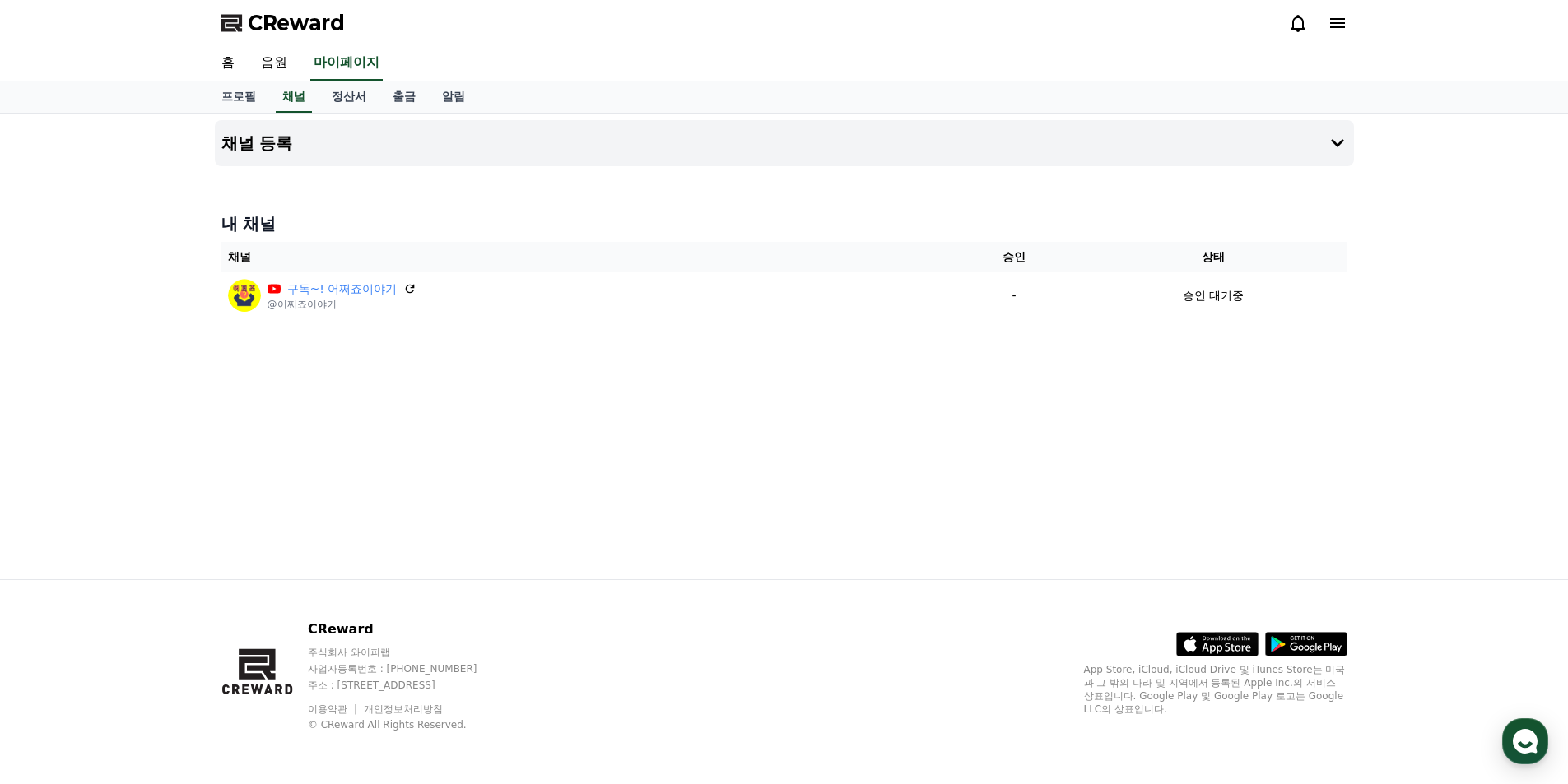
click at [289, 20] on span "CReward" at bounding box center [296, 23] width 97 height 26
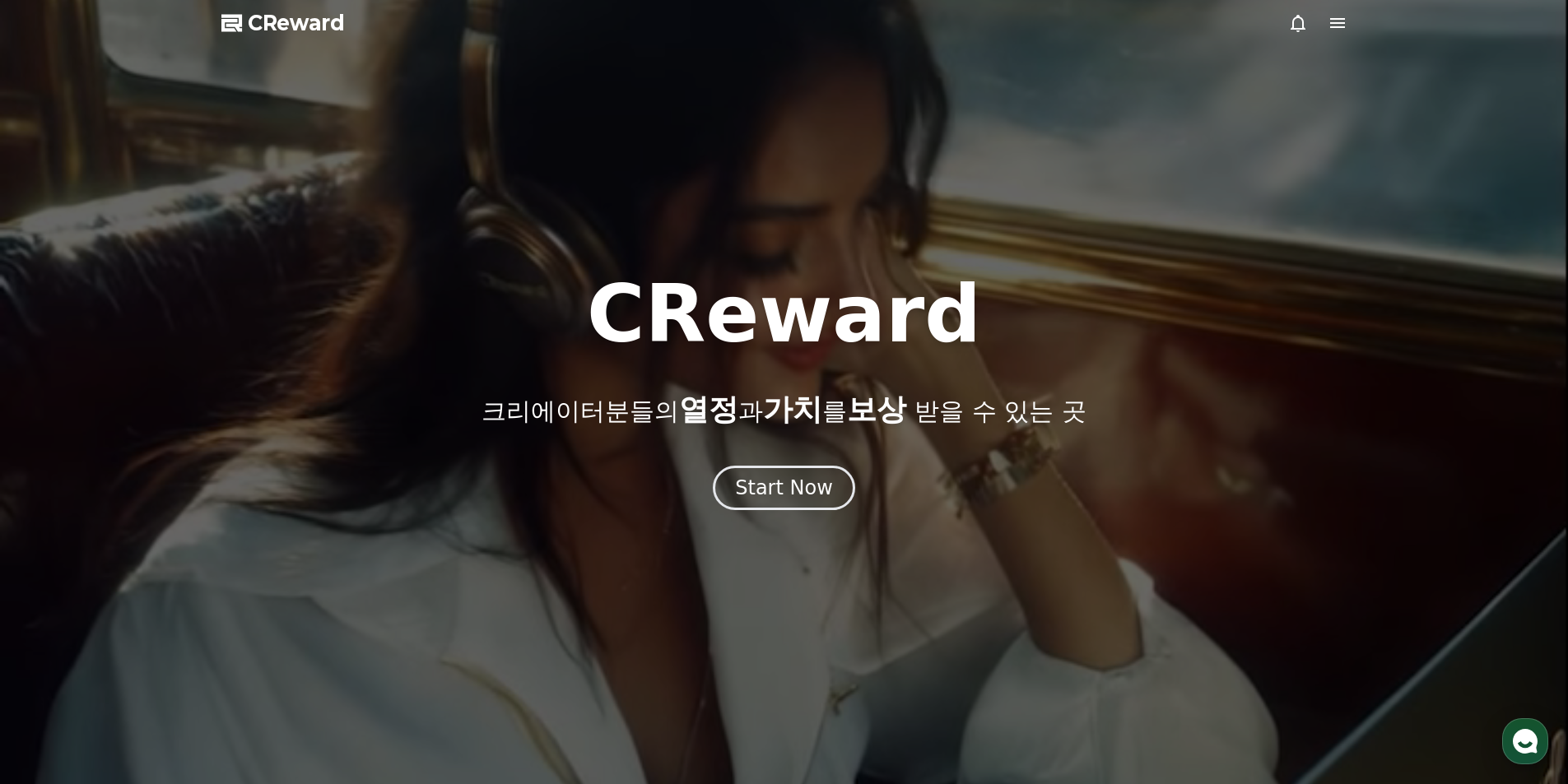
click at [1344, 25] on icon at bounding box center [1338, 23] width 20 height 20
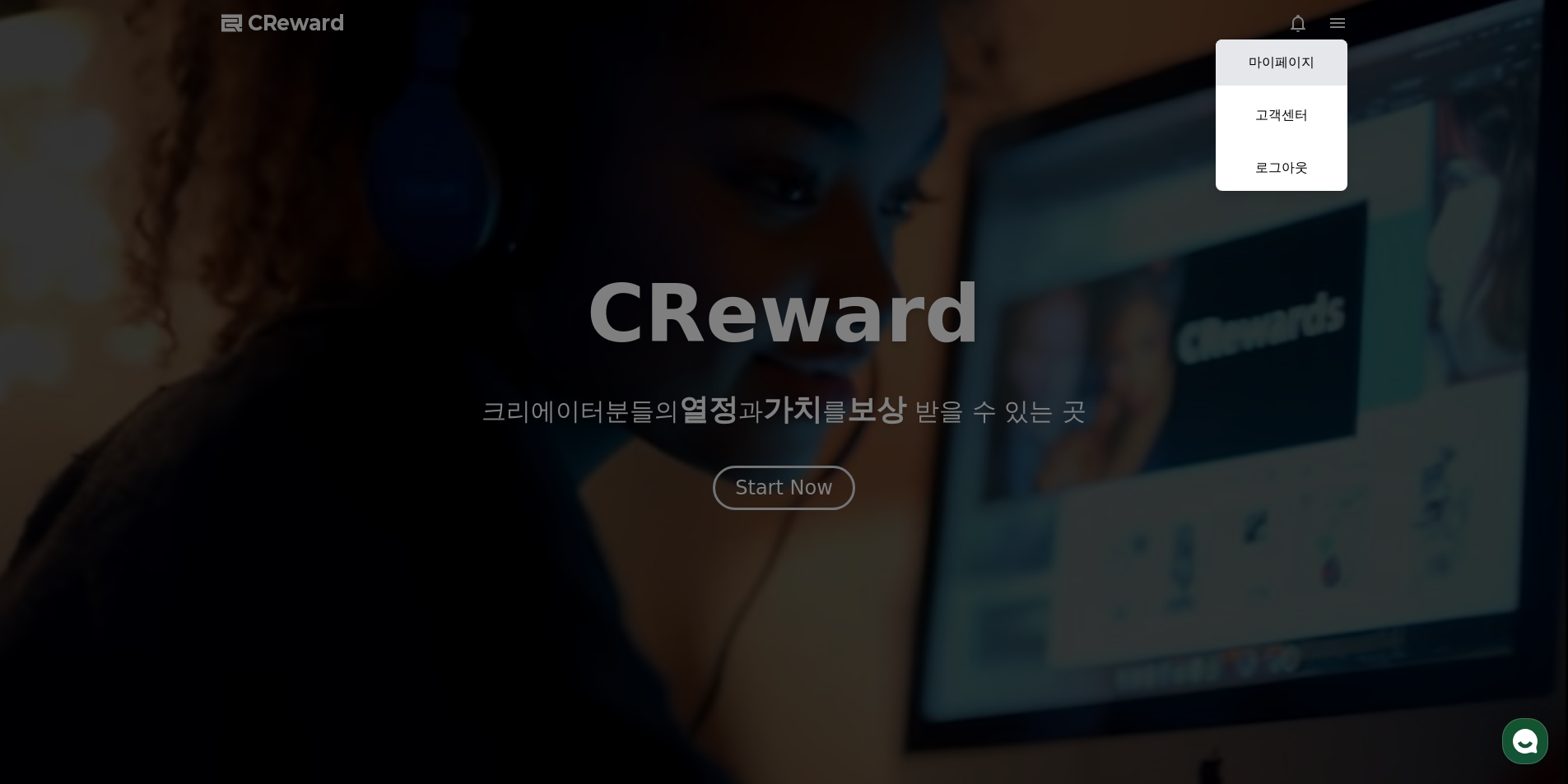
click at [1290, 61] on link "마이페이지" at bounding box center [1282, 62] width 131 height 46
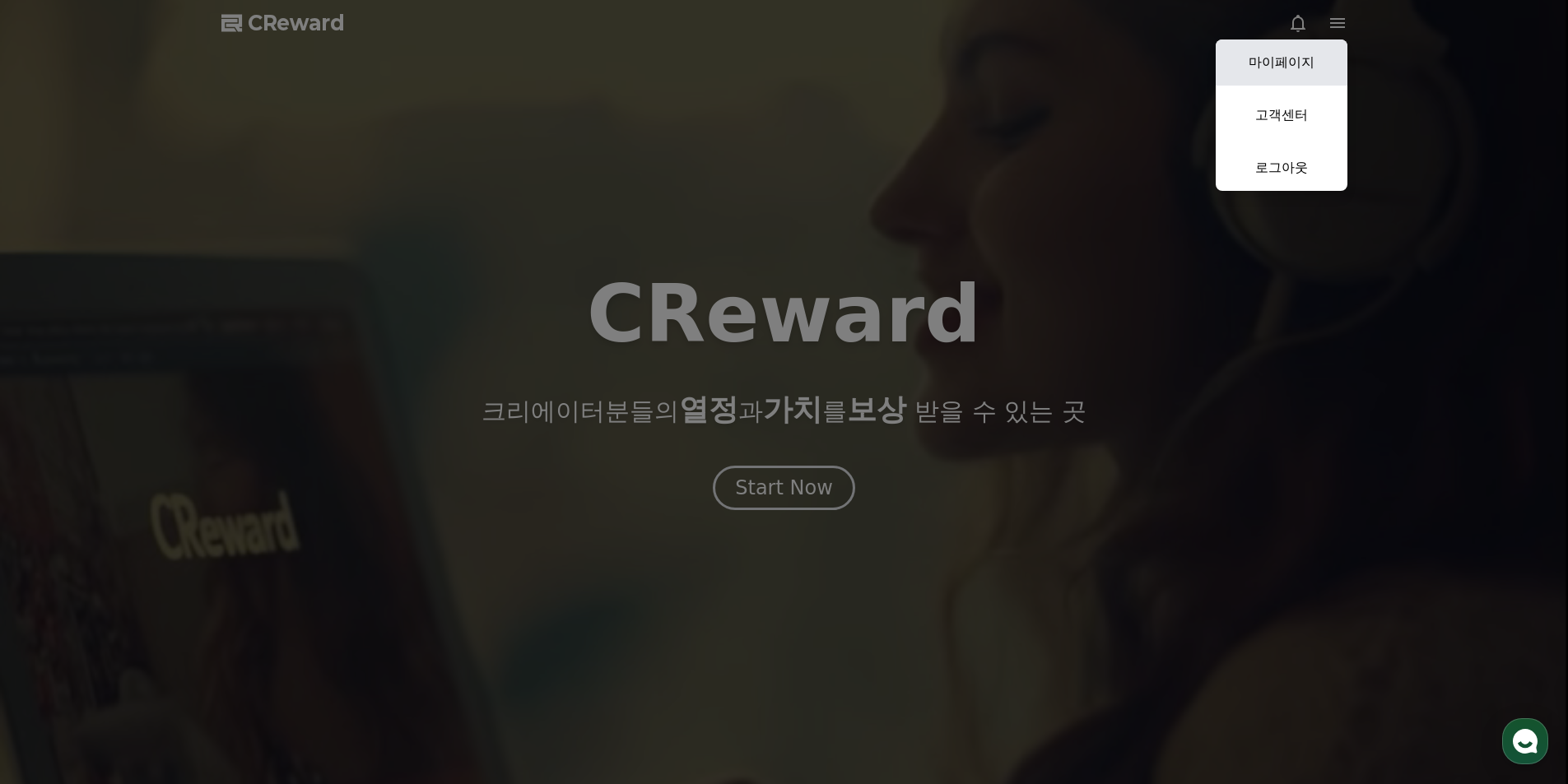
select select "**********"
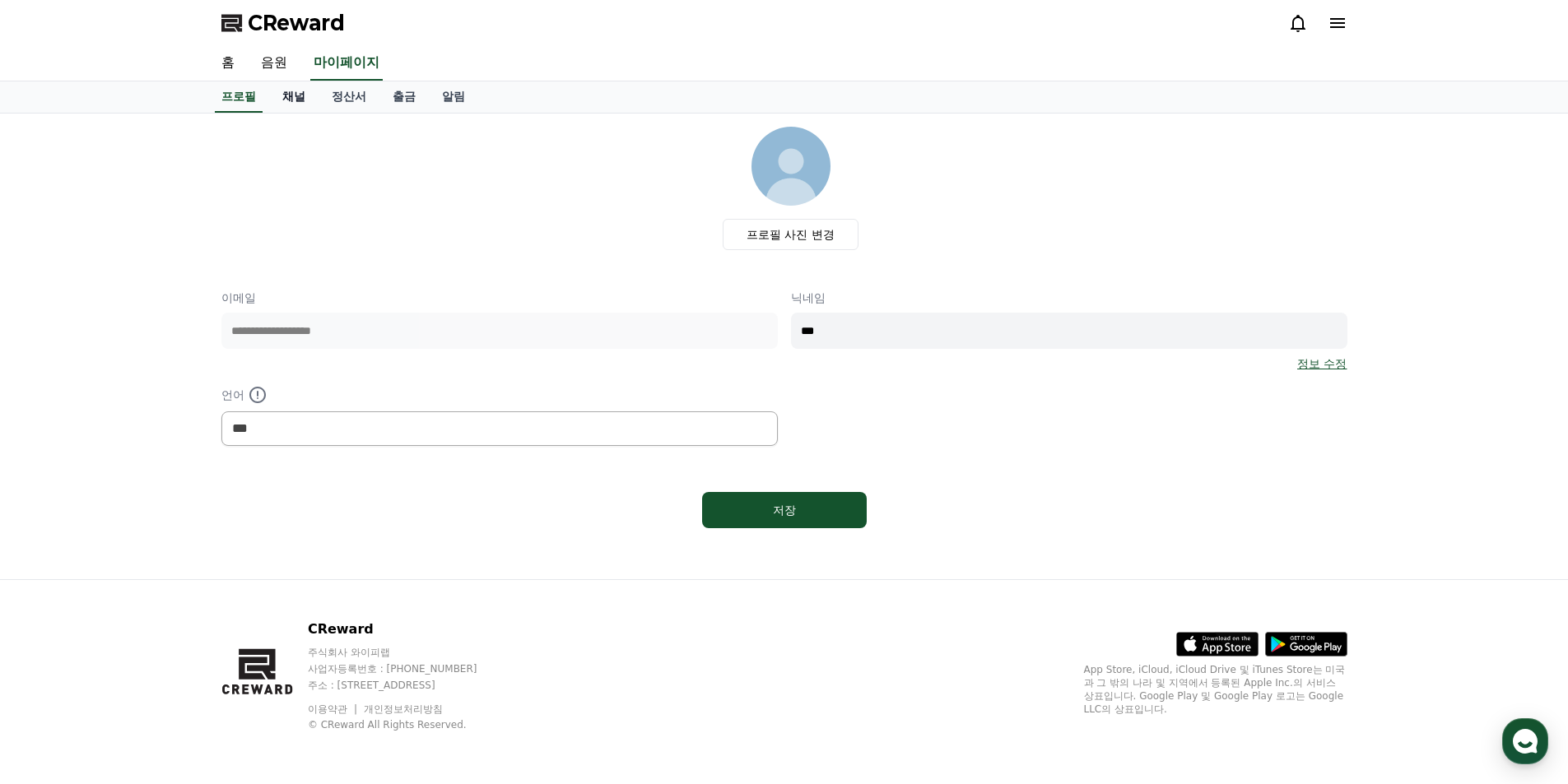
click at [294, 95] on link "채널" at bounding box center [293, 97] width 49 height 31
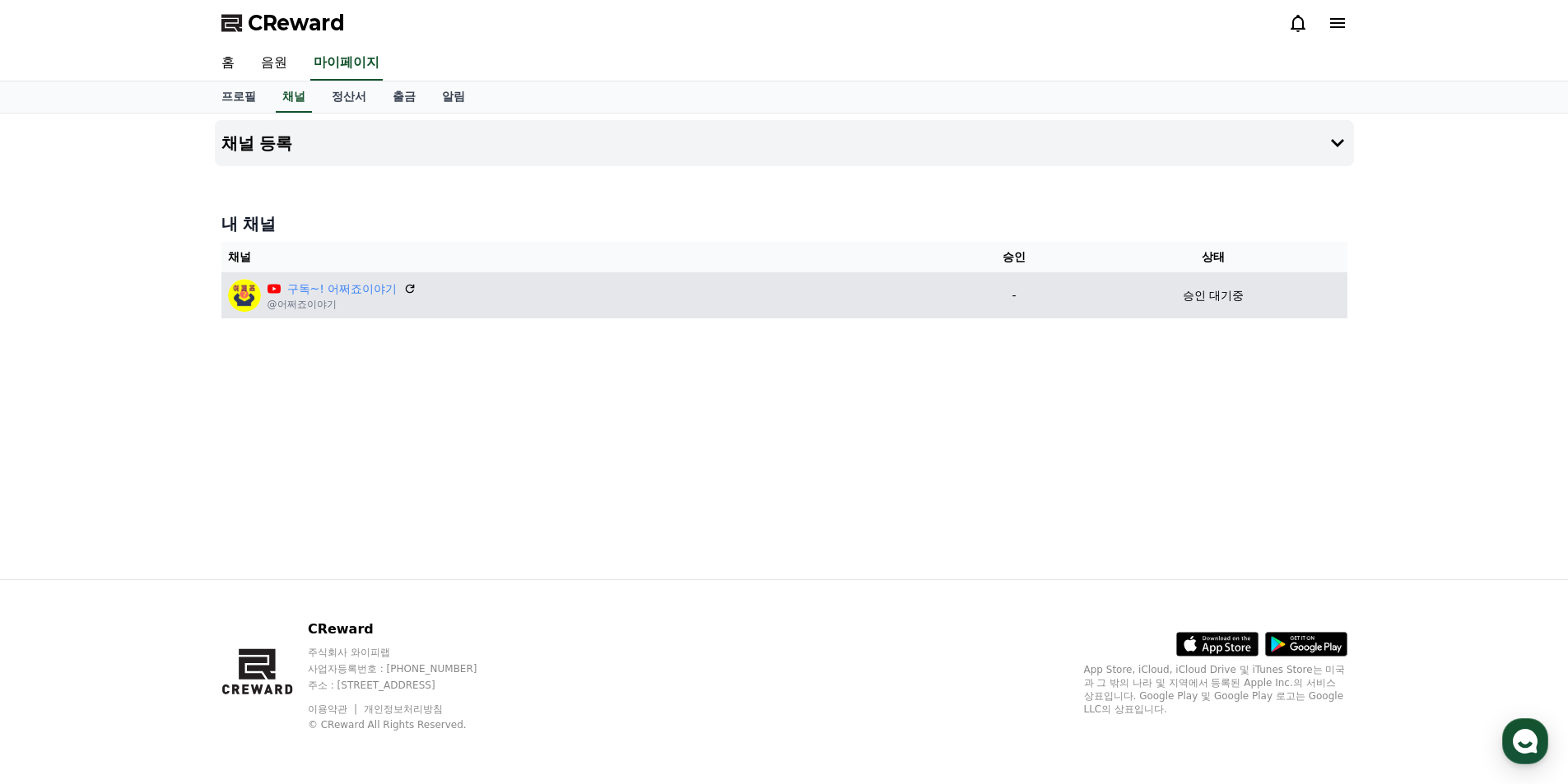
click at [1154, 304] on div "승인 대기중" at bounding box center [1212, 296] width 254 height 18
